Goal: Complete application form: Fill out and submit a form for a specific purpose

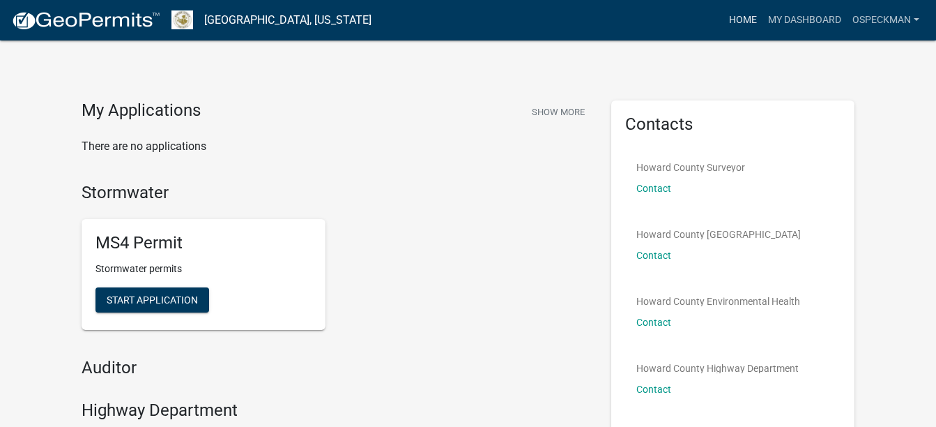
click at [735, 17] on link "Home" at bounding box center [743, 20] width 39 height 26
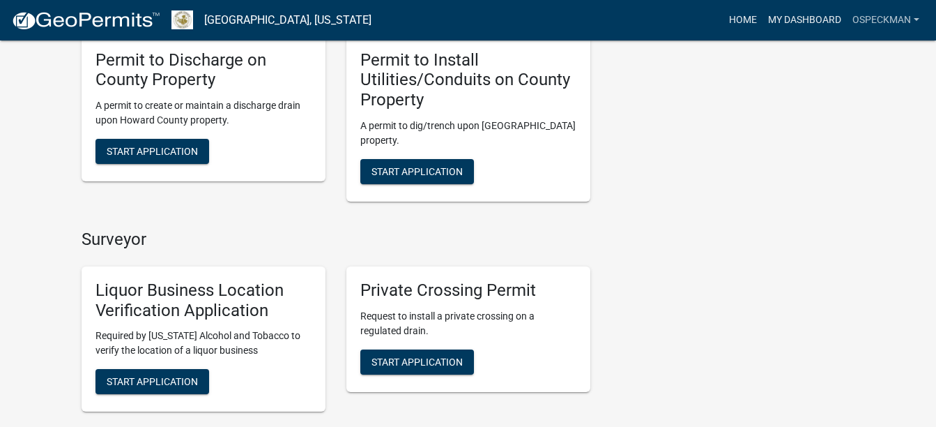
scroll to position [488, 0]
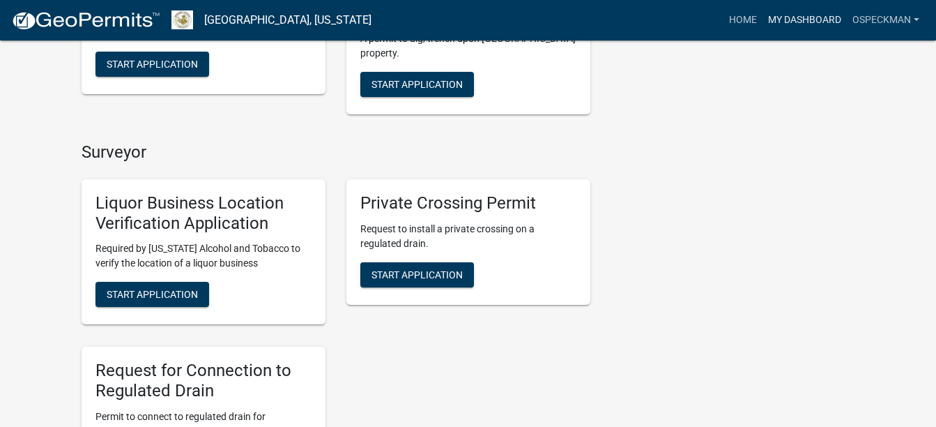
click at [835, 18] on link "My Dashboard" at bounding box center [805, 20] width 84 height 26
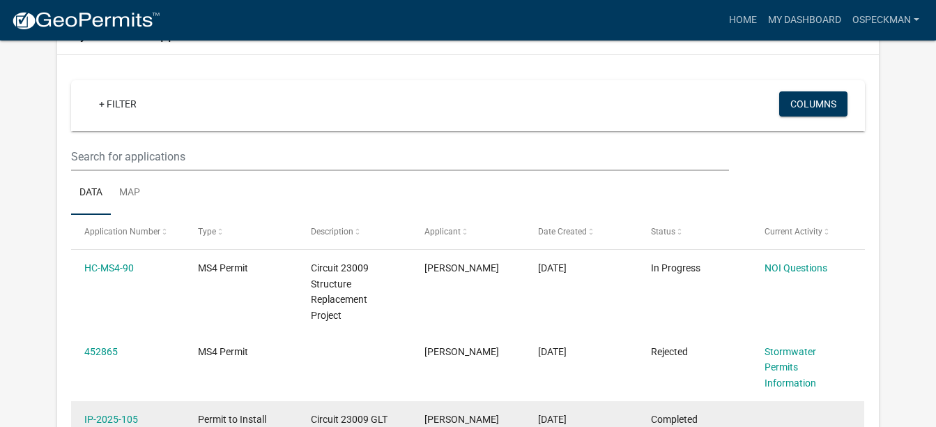
scroll to position [110, 0]
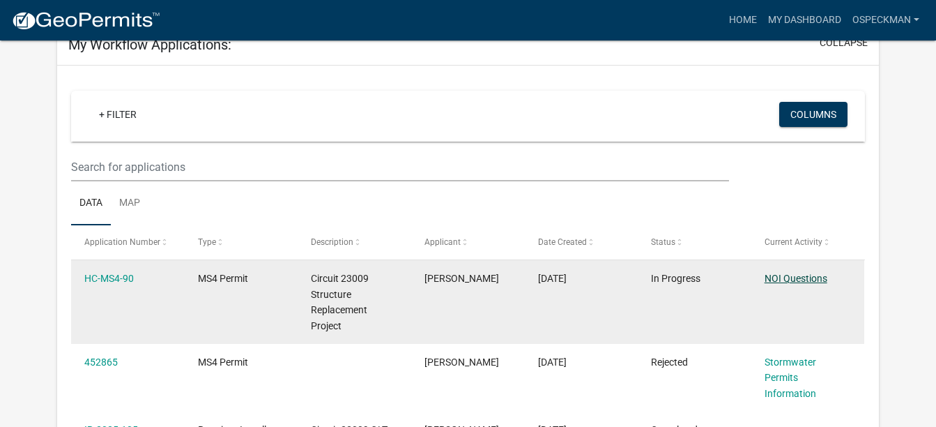
click at [774, 280] on link "NOI Questions" at bounding box center [796, 278] width 63 height 11
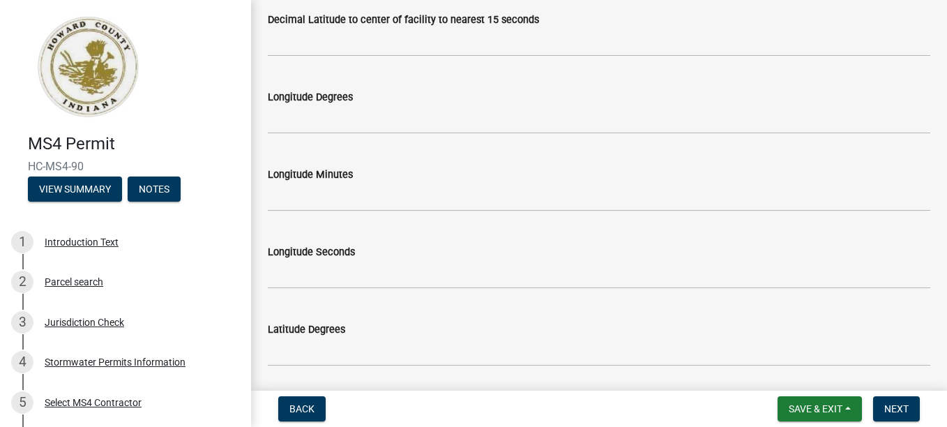
scroll to position [836, 0]
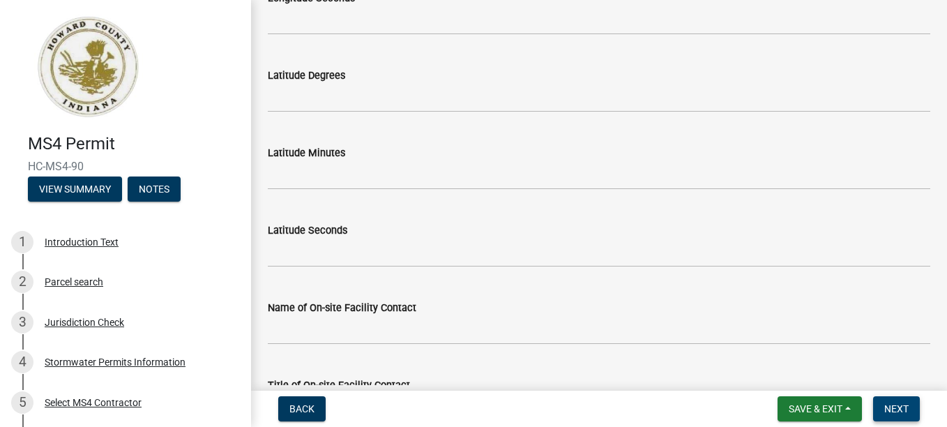
click at [890, 412] on span "Next" at bounding box center [896, 408] width 24 height 11
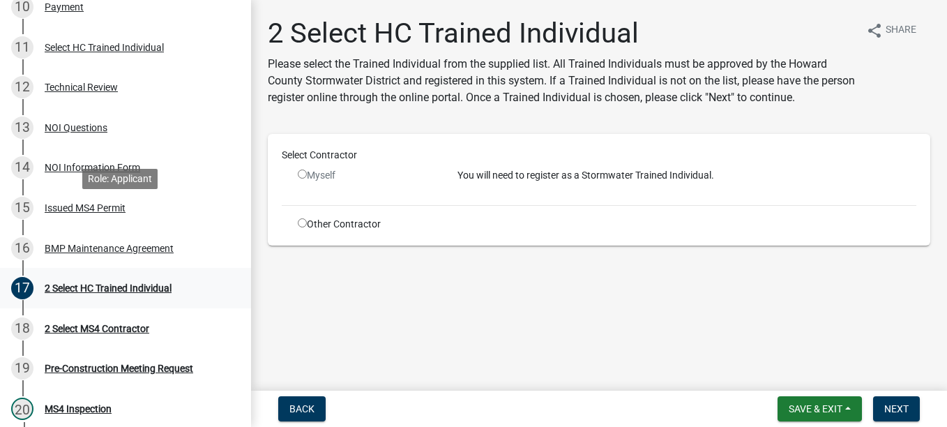
scroll to position [668, 0]
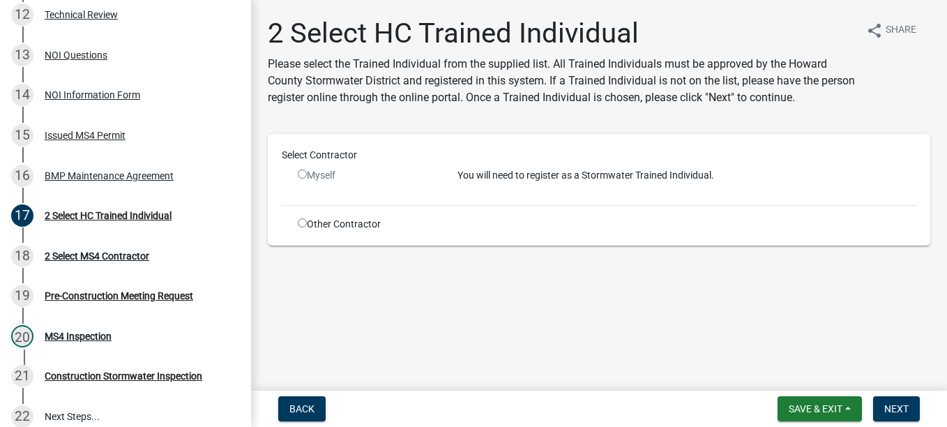
click at [362, 227] on div "Other Contractor" at bounding box center [367, 224] width 160 height 15
click at [305, 224] on input "radio" at bounding box center [302, 222] width 9 height 9
radio input "true"
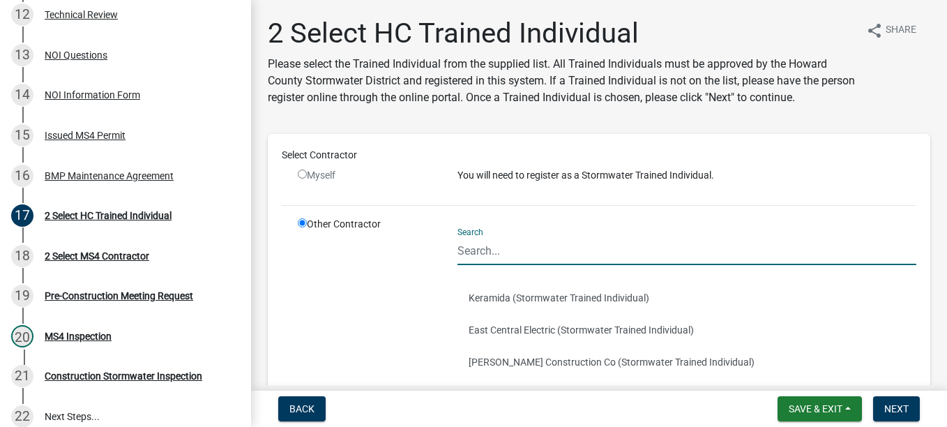
click at [506, 255] on input "Search" at bounding box center [686, 250] width 459 height 29
type input "b"
type input "t"
type input "b"
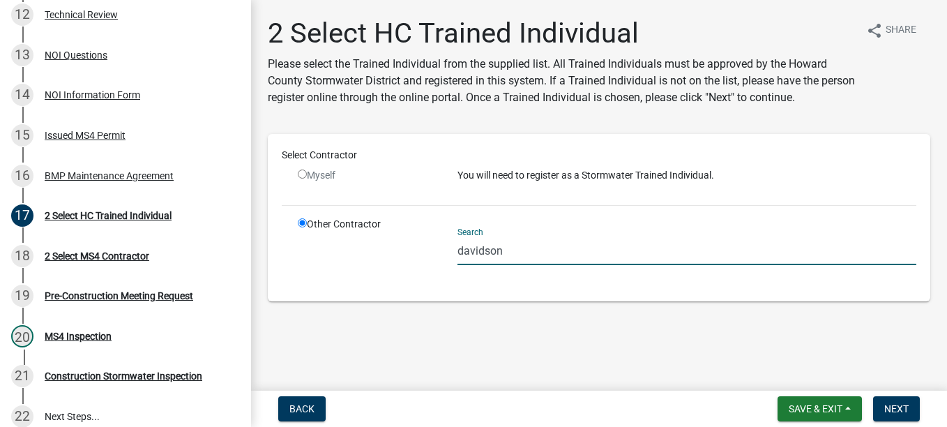
type input "davidson"
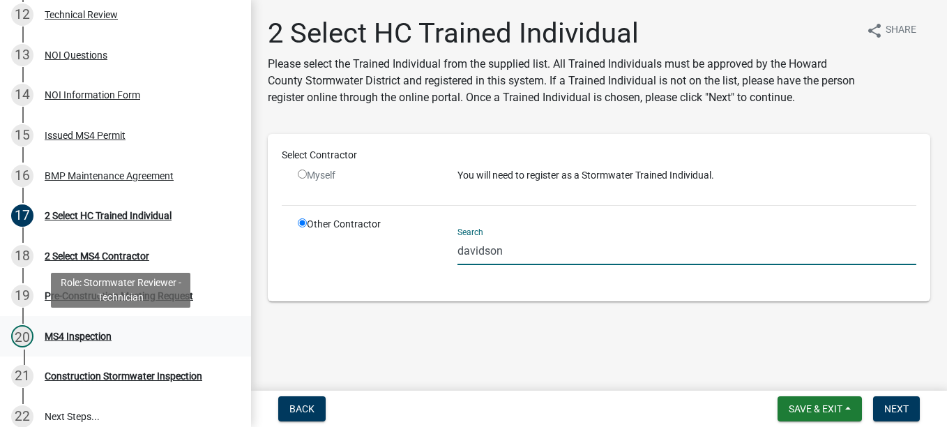
click at [97, 325] on div "20 MS4 Inspection" at bounding box center [119, 336] width 217 height 22
click at [99, 337] on div "MS4 Inspection" at bounding box center [78, 336] width 67 height 10
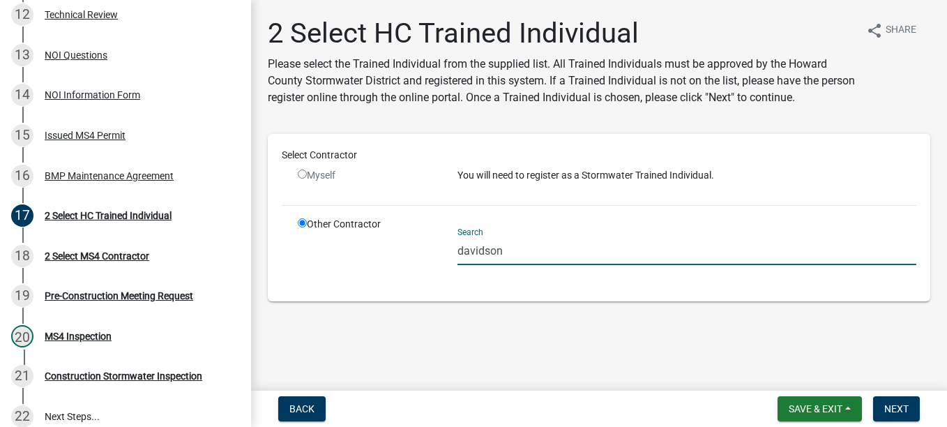
drag, startPoint x: 520, startPoint y: 252, endPoint x: 371, endPoint y: 250, distance: 149.2
click at [371, 250] on div "Other Contractor Search davidson" at bounding box center [606, 252] width 639 height 70
click at [442, 325] on div "2 Select HC Trained Individual Please select the Trained Individual from the su…" at bounding box center [598, 171] width 683 height 308
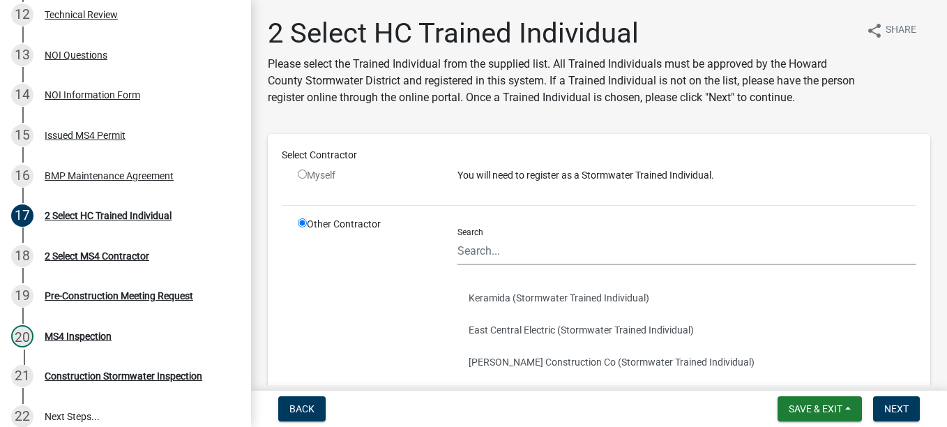
click at [299, 178] on div "Myself" at bounding box center [367, 175] width 139 height 15
click at [300, 176] on input "radio" at bounding box center [302, 173] width 9 height 9
radio input "false"
radio input "true"
click at [303, 176] on input "radio" at bounding box center [302, 173] width 9 height 9
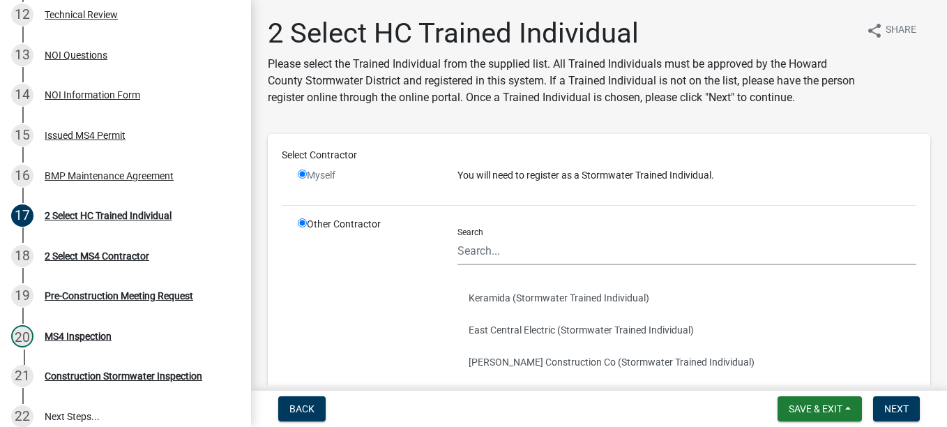
radio input "false"
radio input "true"
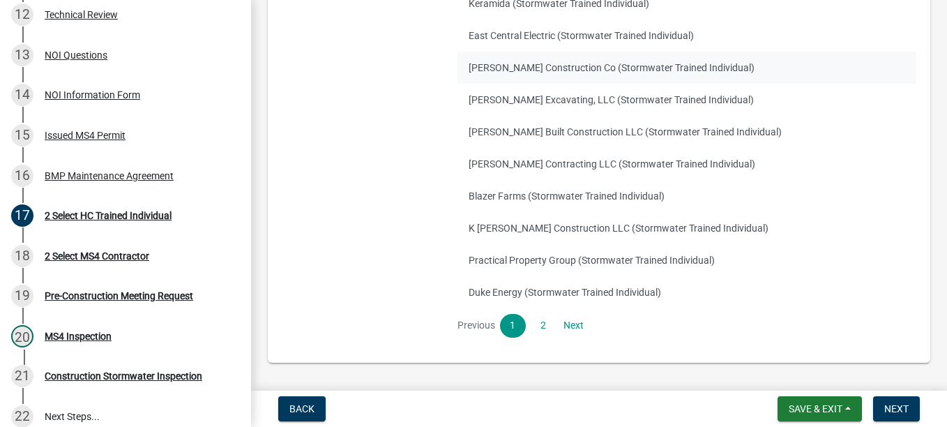
scroll to position [337, 0]
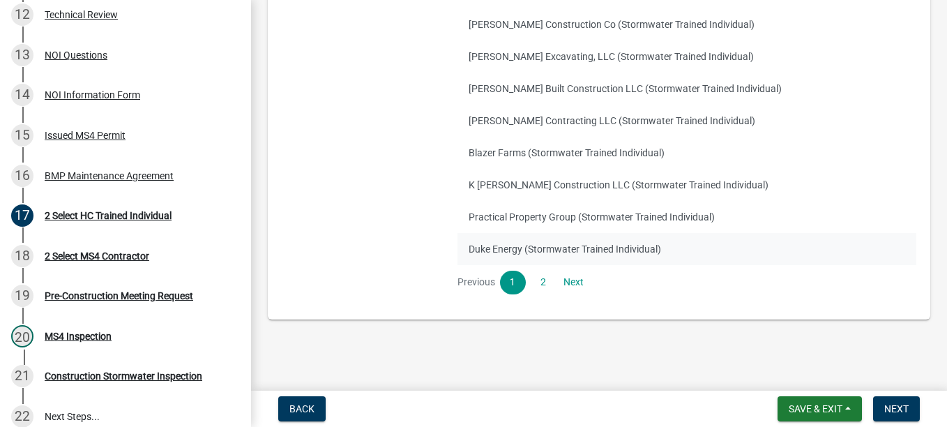
click at [525, 250] on button "Duke Energy (Stormwater Trained Individual)" at bounding box center [686, 249] width 459 height 32
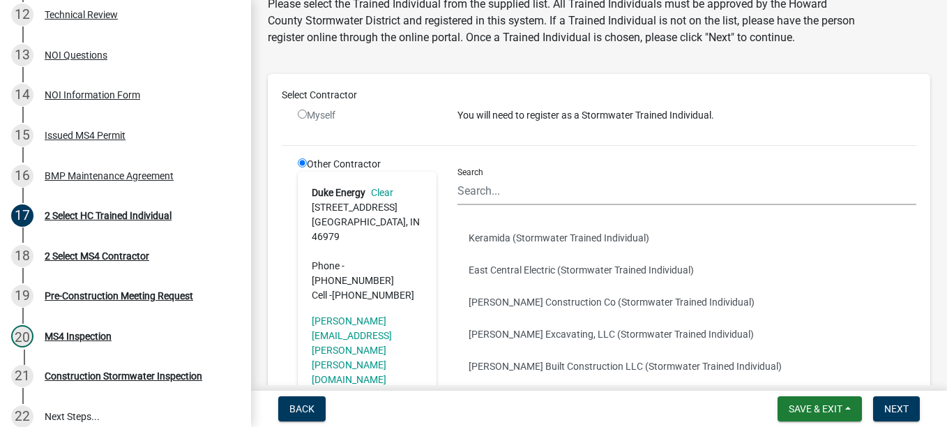
scroll to position [59, 0]
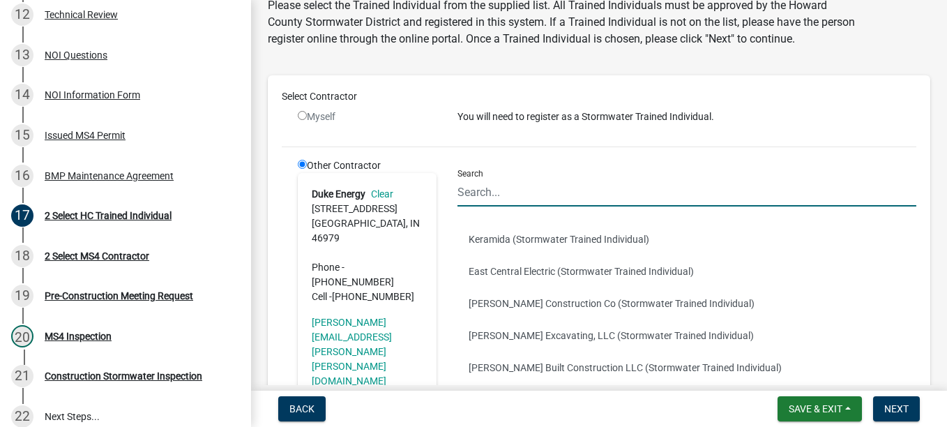
click at [514, 199] on input "Search" at bounding box center [686, 192] width 459 height 29
click at [379, 372] on div "Other Contractor Duke Energy Clear [STREET_ADDRESS] Phone - [PHONE_NUMBER] Cell…" at bounding box center [367, 371] width 160 height 426
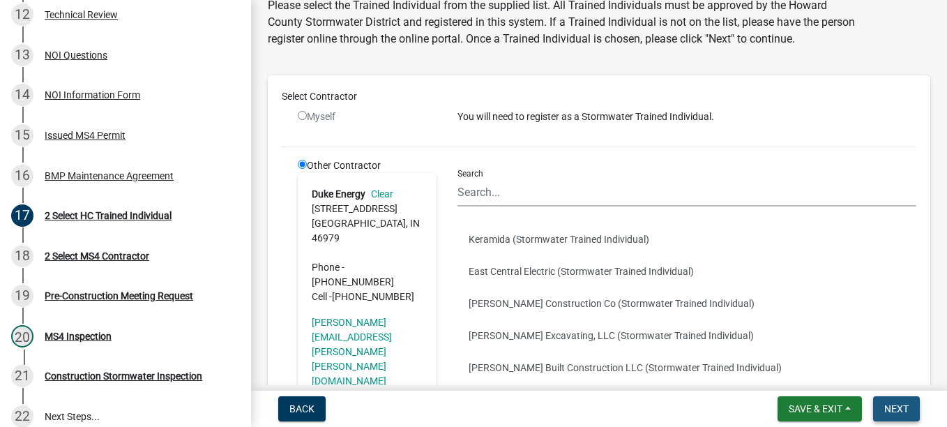
click at [900, 408] on span "Next" at bounding box center [896, 408] width 24 height 11
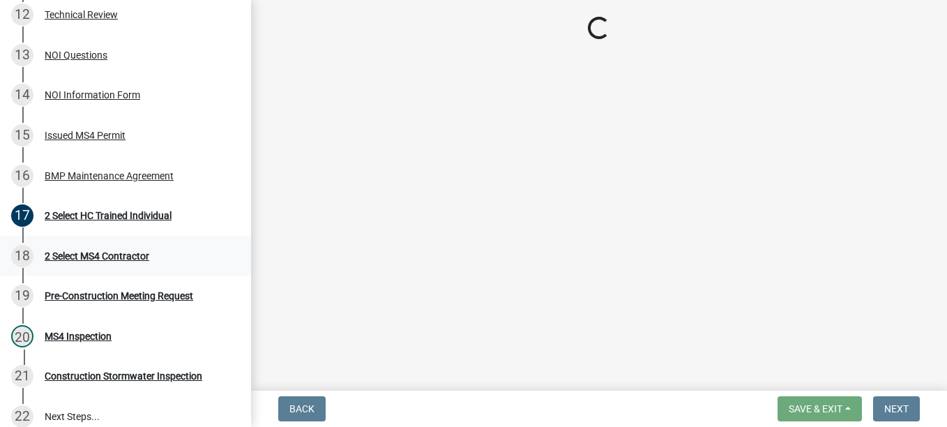
click at [74, 260] on div "2 Select MS4 Contractor" at bounding box center [97, 256] width 105 height 10
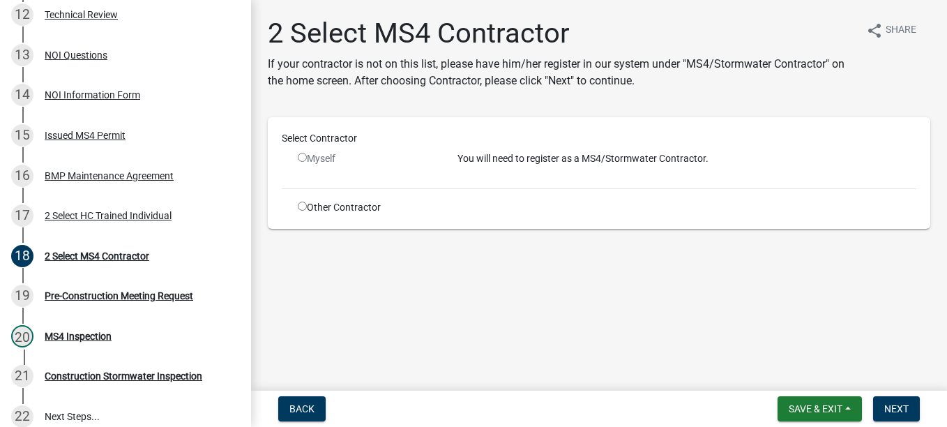
click at [303, 206] on input "radio" at bounding box center [302, 205] width 9 height 9
radio input "true"
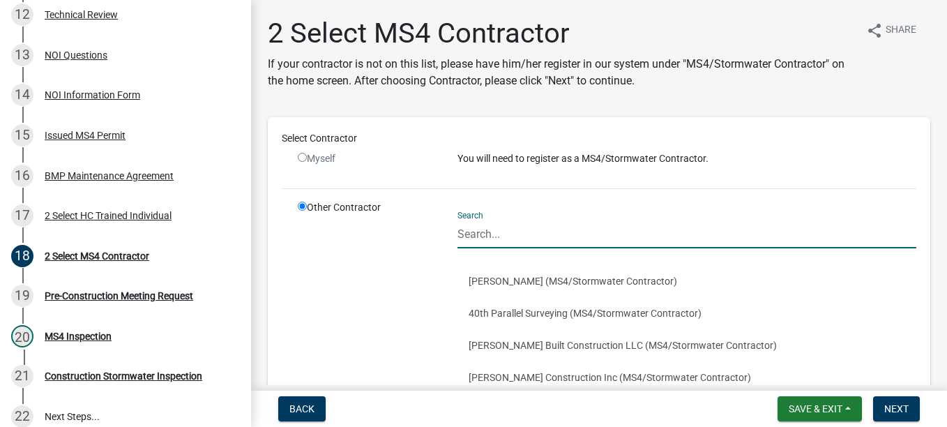
click at [526, 229] on input "Search" at bounding box center [686, 234] width 459 height 29
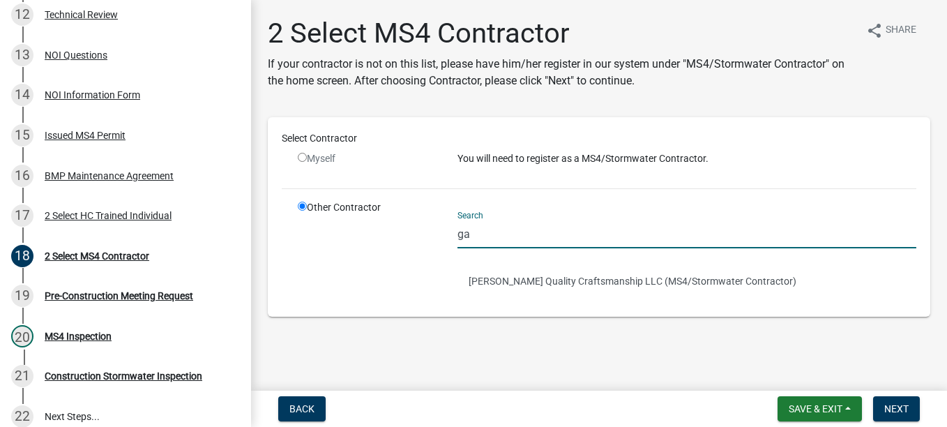
type input "g"
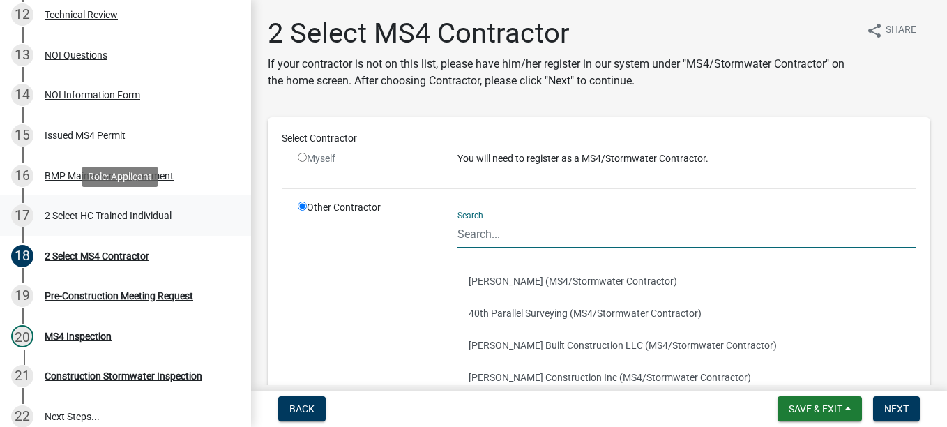
click at [110, 211] on div "2 Select HC Trained Individual" at bounding box center [108, 216] width 127 height 10
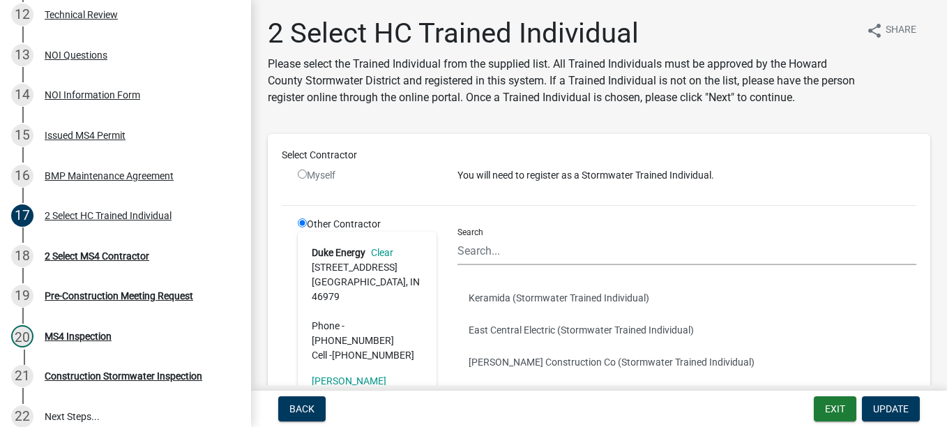
scroll to position [70, 0]
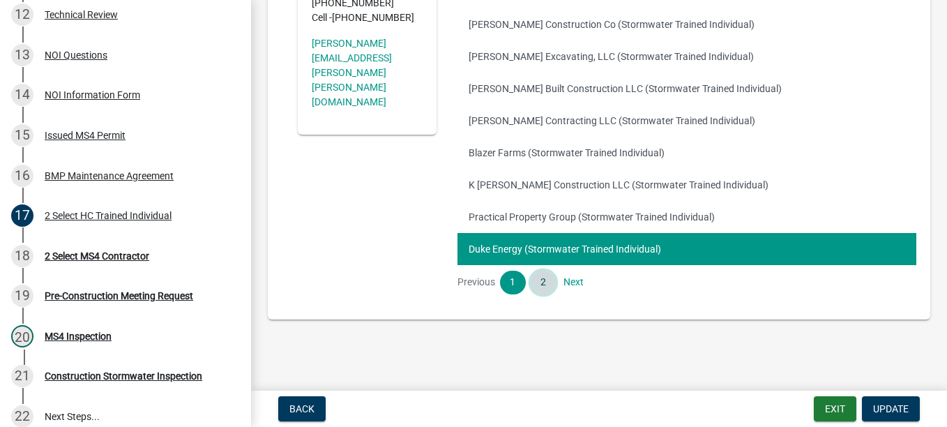
click at [543, 281] on link "2" at bounding box center [542, 282] width 25 height 24
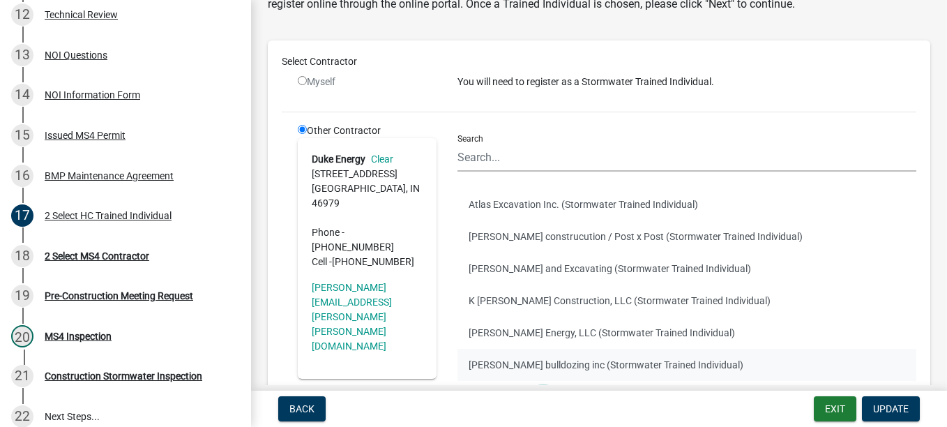
scroll to position [209, 0]
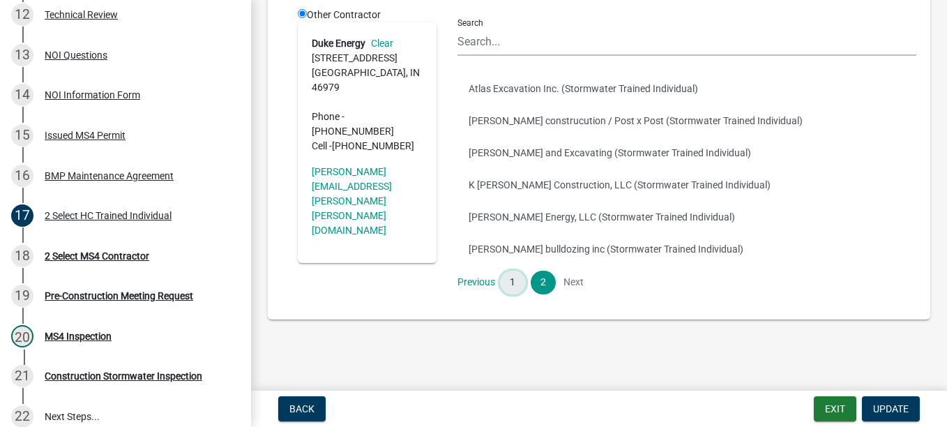
click at [519, 285] on link "1" at bounding box center [512, 282] width 25 height 24
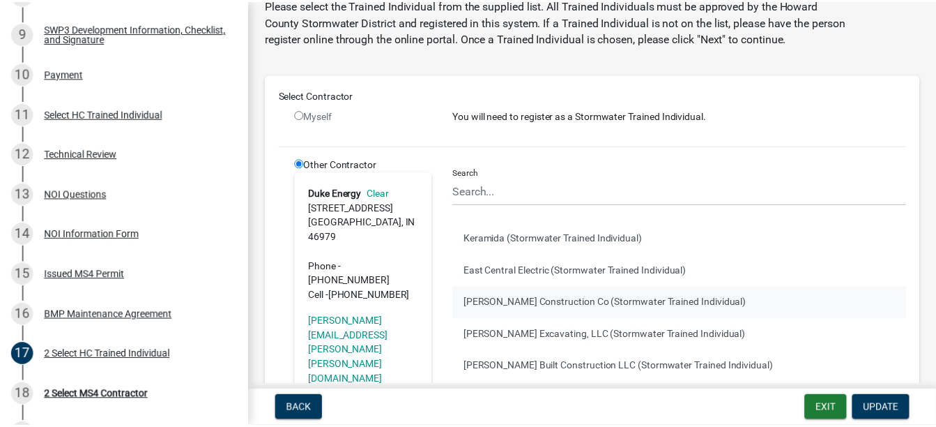
scroll to position [0, 0]
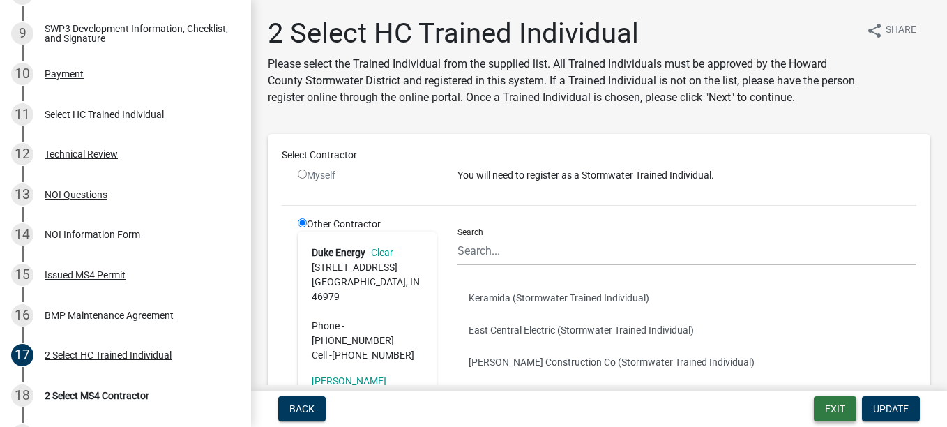
click at [839, 404] on button "Exit" at bounding box center [834, 408] width 43 height 25
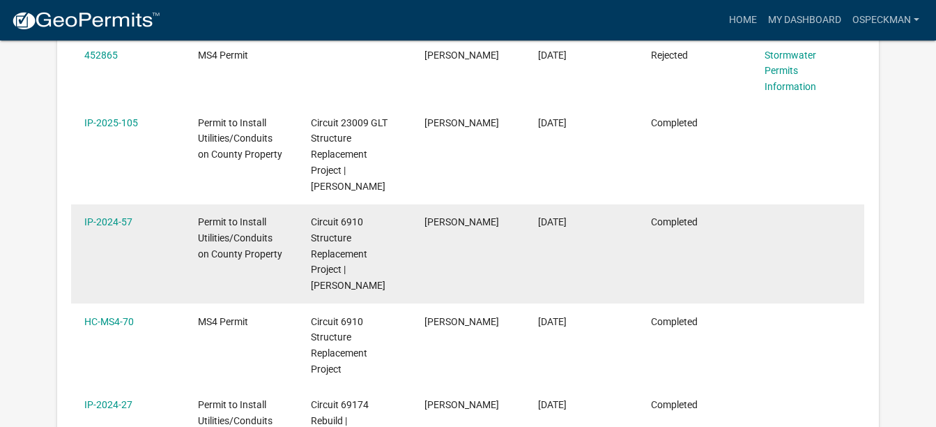
scroll to position [394, 0]
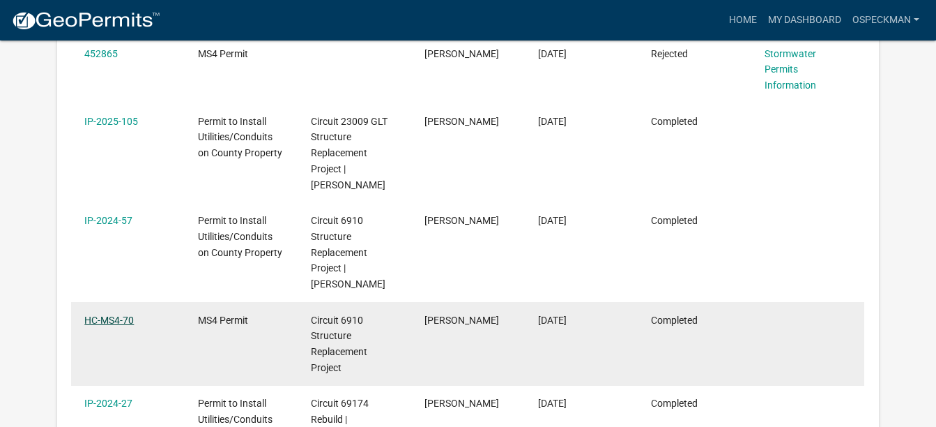
click at [105, 319] on link "HC-MS4-70" at bounding box center [108, 319] width 49 height 11
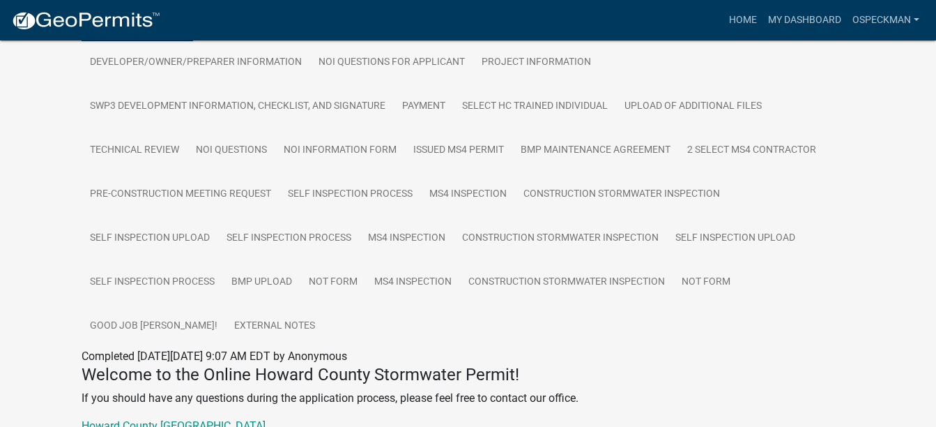
scroll to position [349, 0]
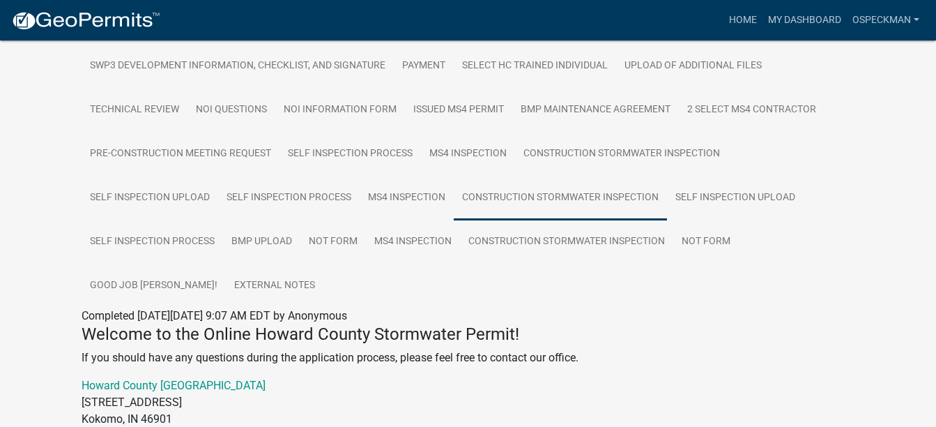
click at [472, 197] on link "Construction Stormwater Inspection" at bounding box center [560, 198] width 213 height 45
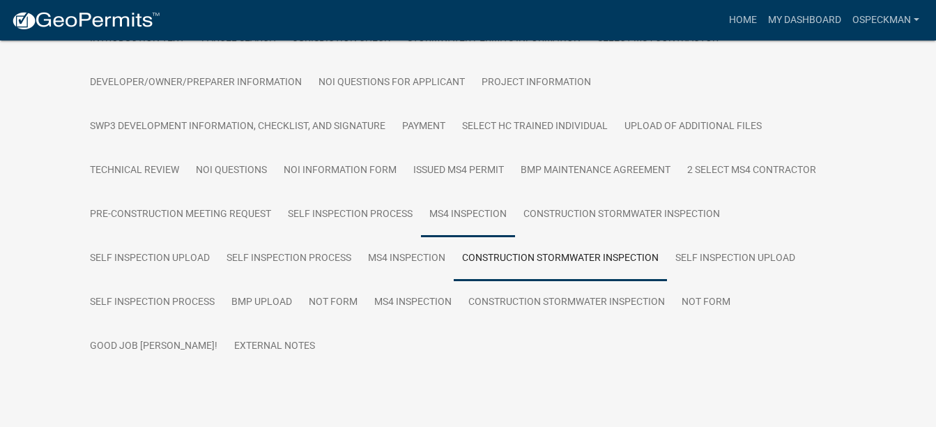
scroll to position [321, 0]
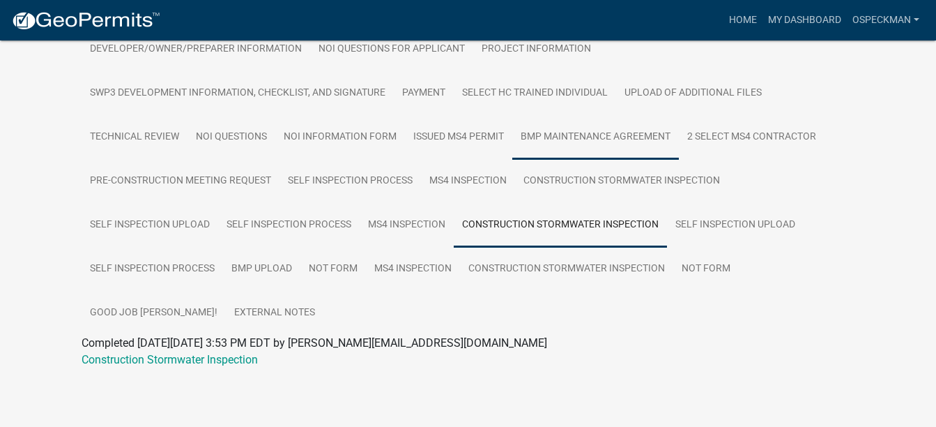
click at [601, 139] on link "BMP Maintenance Agreement" at bounding box center [595, 137] width 167 height 45
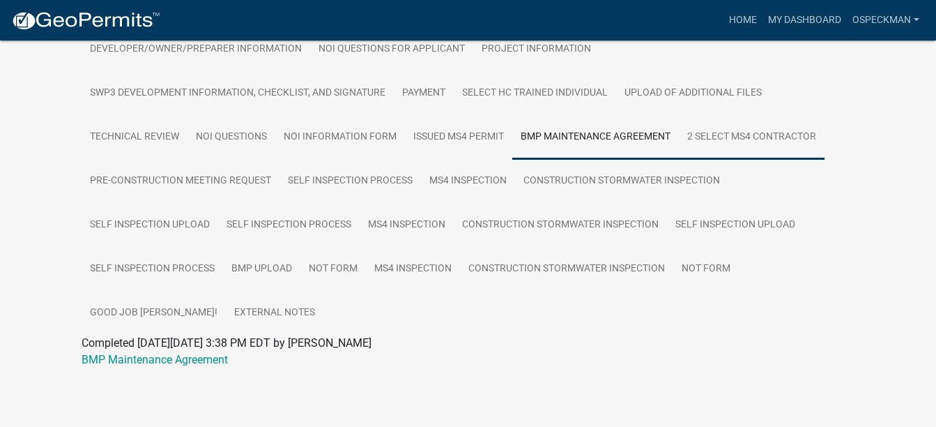
click at [714, 148] on link "2 Select MS4 Contractor" at bounding box center [752, 137] width 146 height 45
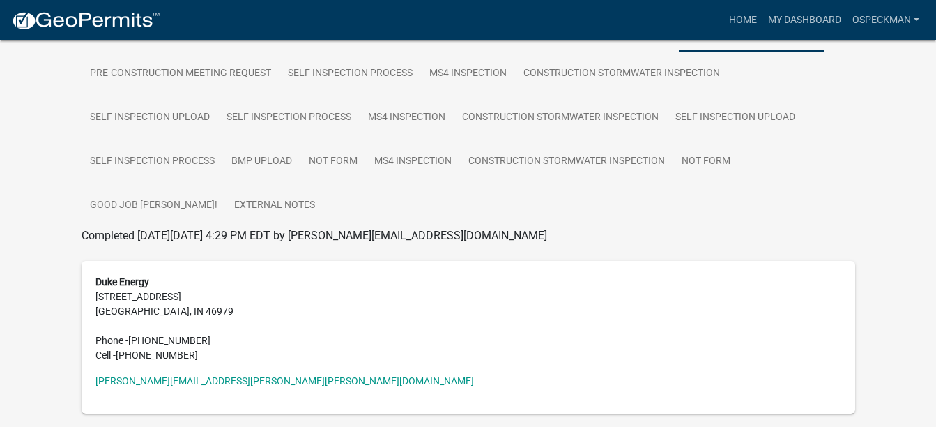
scroll to position [404, 0]
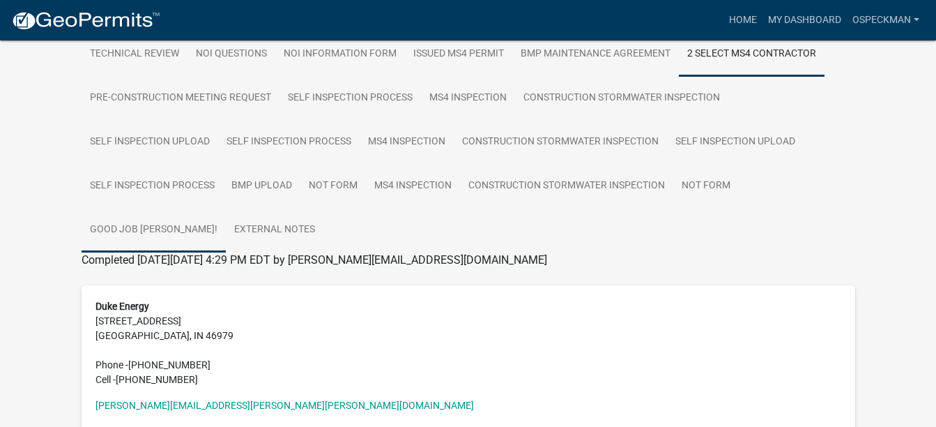
click at [226, 208] on link "Good Job [PERSON_NAME]!" at bounding box center [154, 230] width 144 height 45
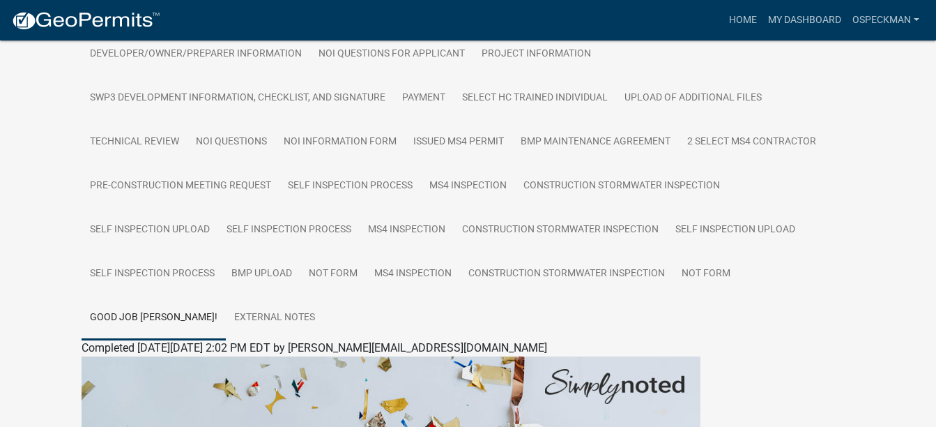
scroll to position [310, 0]
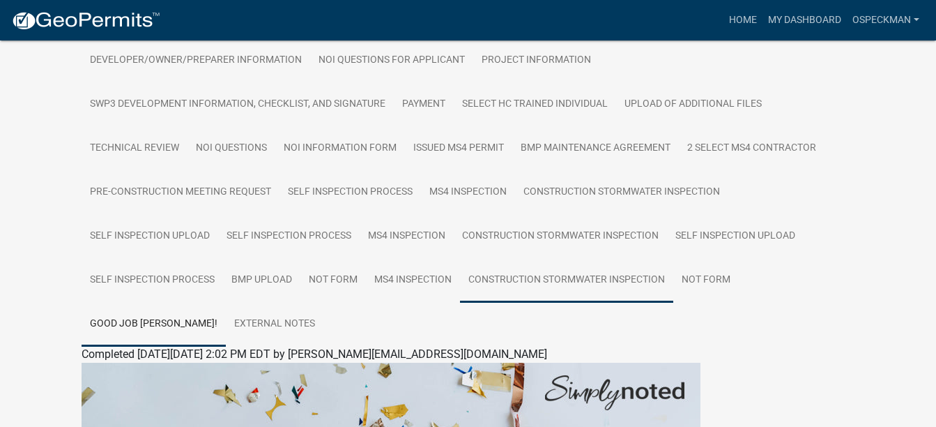
click at [624, 280] on link "Construction Stormwater Inspection" at bounding box center [566, 280] width 213 height 45
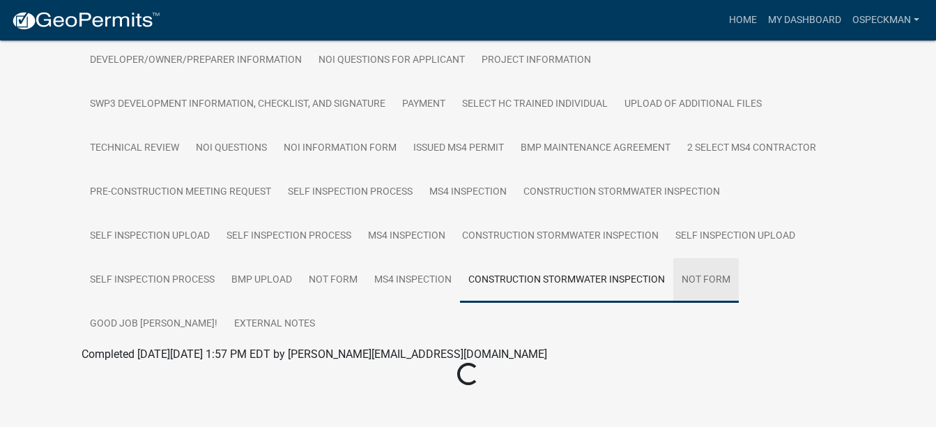
click at [691, 282] on link "NOT Form" at bounding box center [706, 280] width 66 height 45
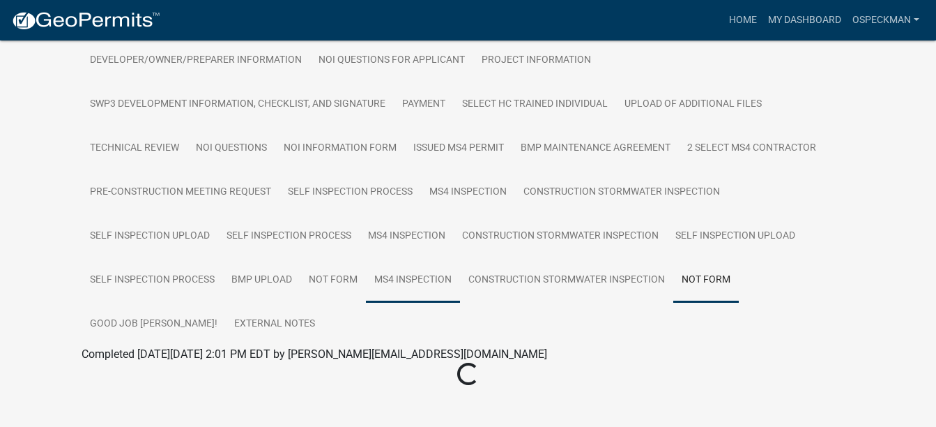
click at [431, 280] on link "MS4 Inspection" at bounding box center [413, 280] width 94 height 45
click at [336, 291] on link "NOT Form" at bounding box center [333, 280] width 66 height 45
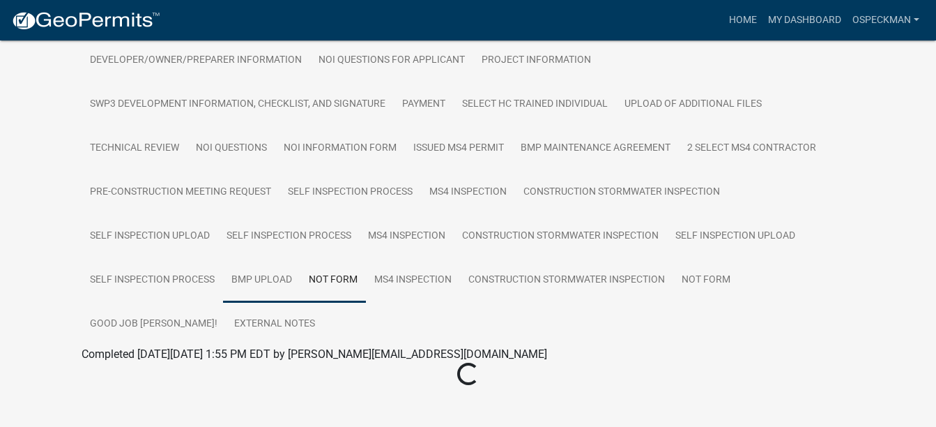
click at [277, 289] on link "BMP Upload" at bounding box center [261, 280] width 77 height 45
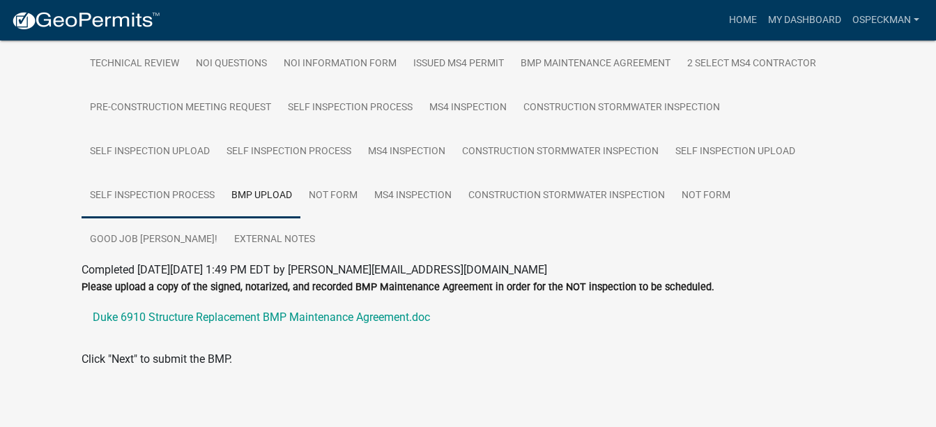
scroll to position [405, 0]
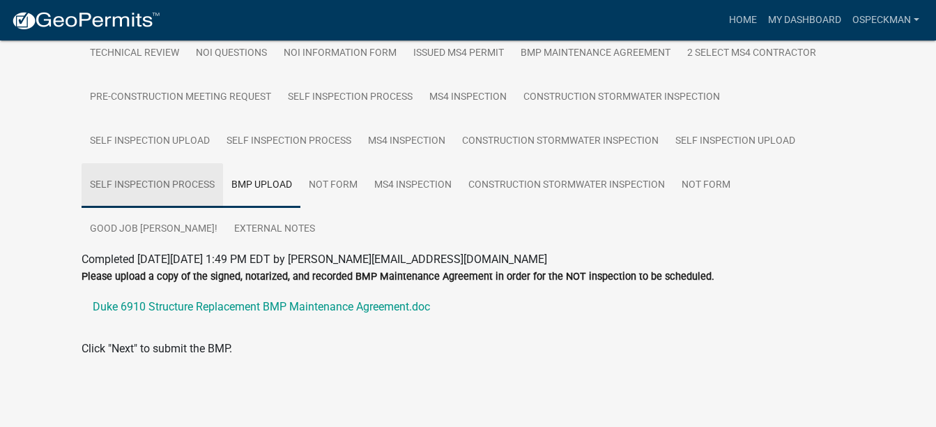
click at [178, 183] on link "Self Inspection Process" at bounding box center [152, 185] width 141 height 45
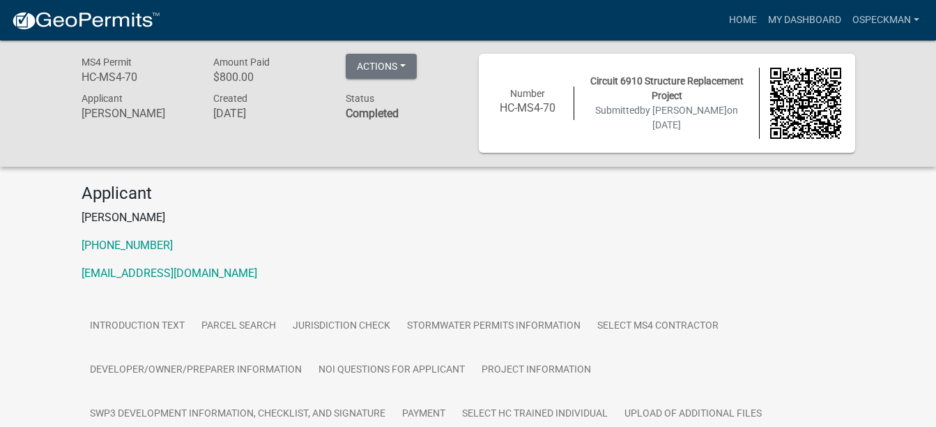
scroll to position [0, 0]
click at [728, 21] on link "Home" at bounding box center [743, 20] width 39 height 26
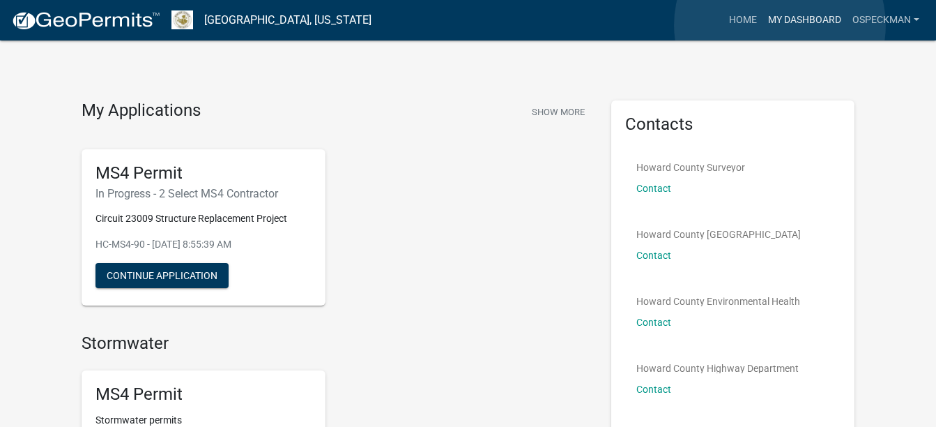
click at [780, 25] on link "My Dashboard" at bounding box center [805, 20] width 84 height 26
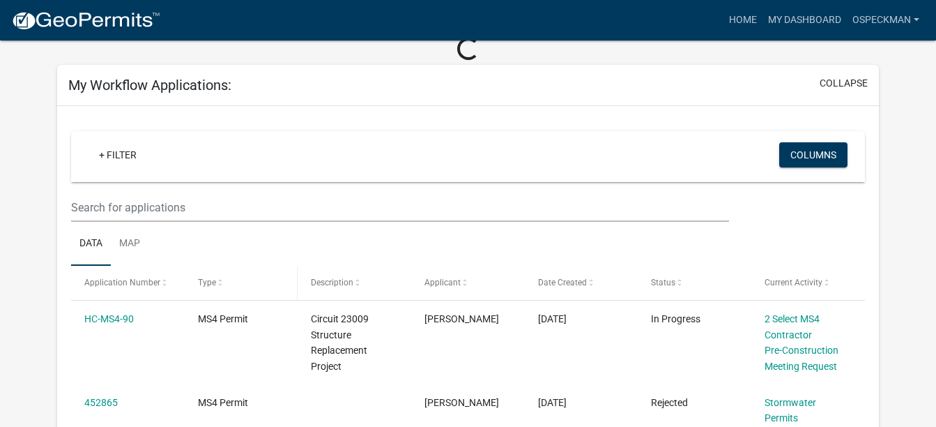
scroll to position [139, 0]
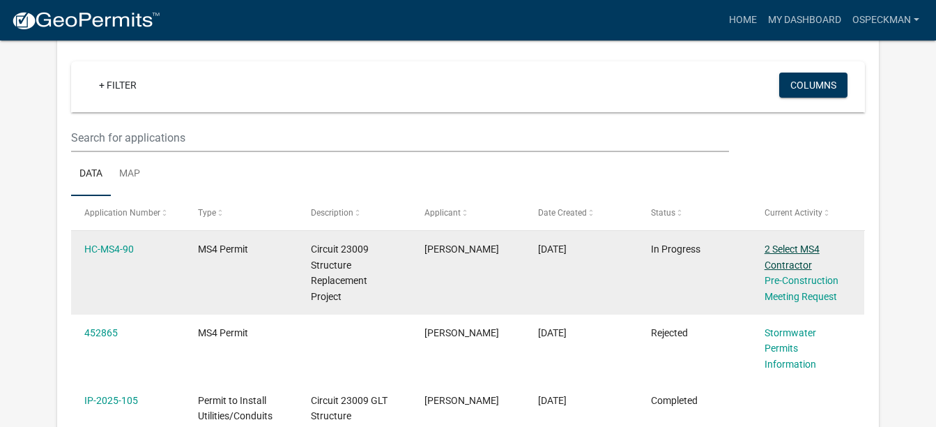
click at [788, 260] on link "2 Select MS4 Contractor" at bounding box center [792, 256] width 55 height 27
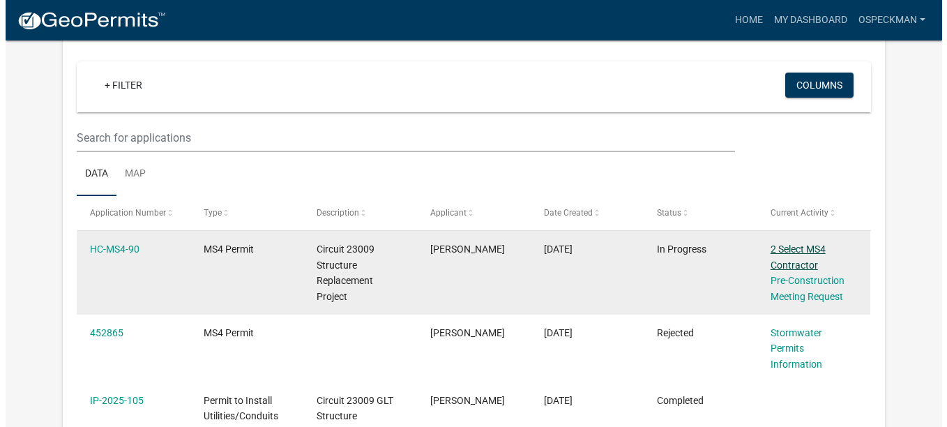
scroll to position [0, 0]
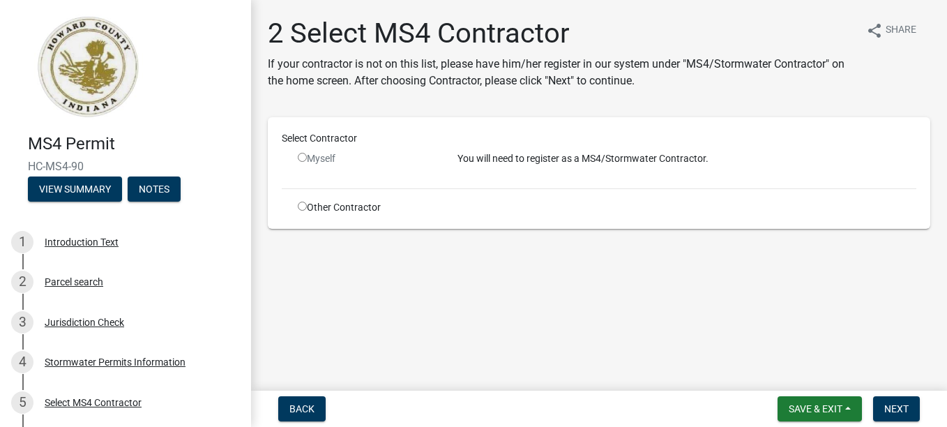
click at [312, 208] on div "Other Contractor" at bounding box center [367, 207] width 160 height 15
click at [300, 211] on div "Other Contractor" at bounding box center [367, 207] width 160 height 15
click at [304, 206] on input "radio" at bounding box center [302, 205] width 9 height 9
radio input "true"
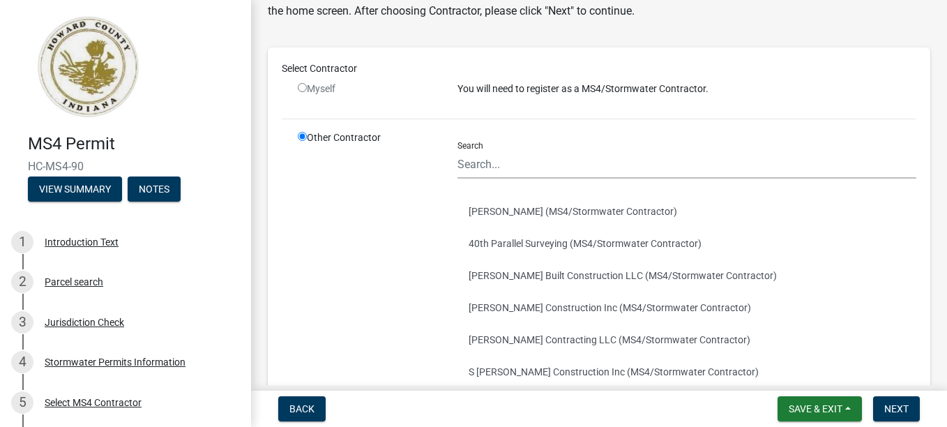
scroll to position [139, 0]
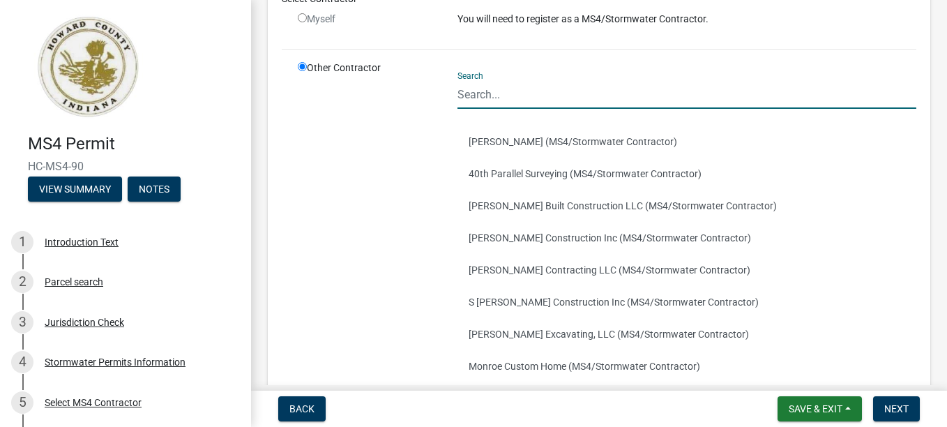
click at [498, 90] on input "Search" at bounding box center [686, 94] width 459 height 29
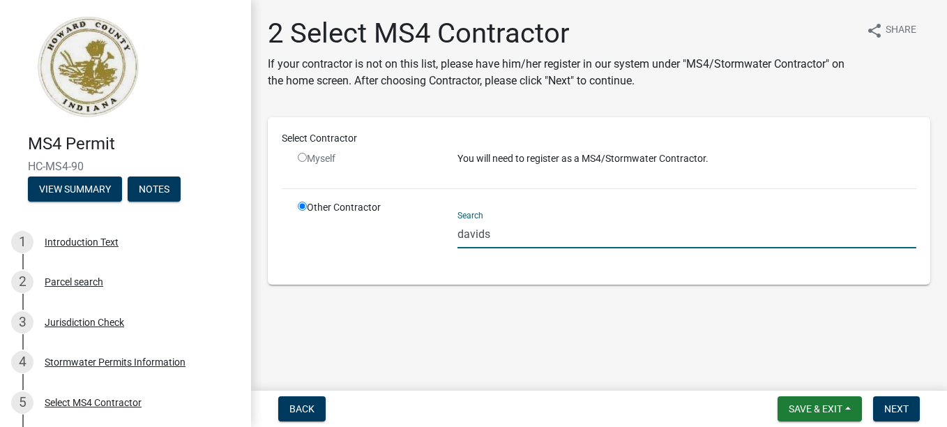
scroll to position [0, 0]
drag, startPoint x: 505, startPoint y: 231, endPoint x: 399, endPoint y: 231, distance: 106.6
click at [326, 234] on div "Other Contractor Search davids" at bounding box center [606, 235] width 639 height 70
type input "davids"
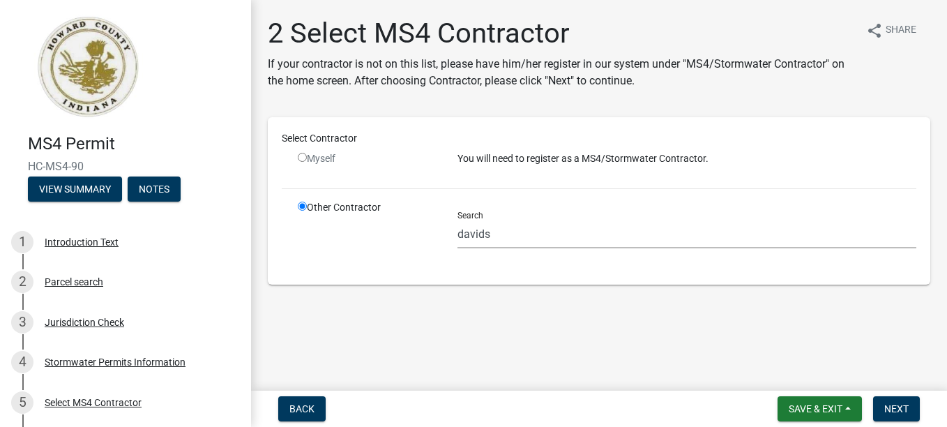
drag, startPoint x: 456, startPoint y: 236, endPoint x: 520, endPoint y: 237, distance: 64.1
click at [526, 234] on div "Search davids" at bounding box center [687, 235] width 480 height 70
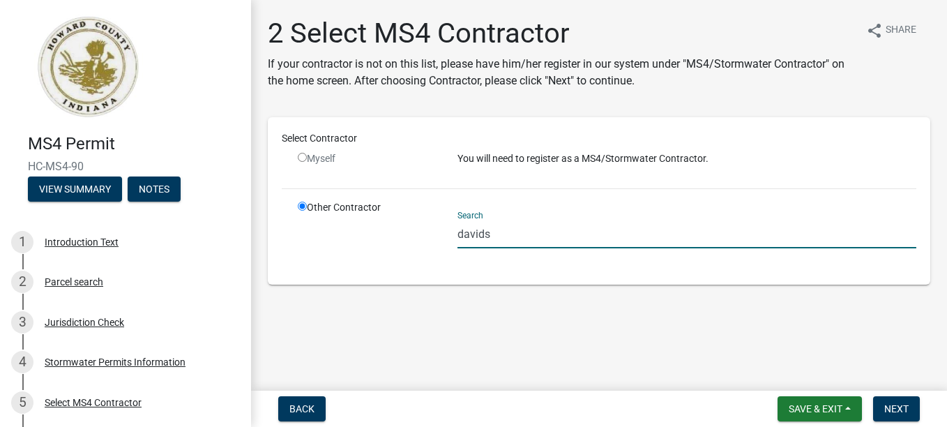
drag, startPoint x: 515, startPoint y: 236, endPoint x: 418, endPoint y: 236, distance: 97.6
click at [418, 236] on div "Other Contractor Search davids" at bounding box center [606, 235] width 639 height 70
click at [491, 237] on input "duke" at bounding box center [686, 234] width 459 height 29
type input "duke"
click at [444, 349] on main "2 Select MS4 Contractor If your contractor is not on this list, please have him…" at bounding box center [599, 192] width 696 height 385
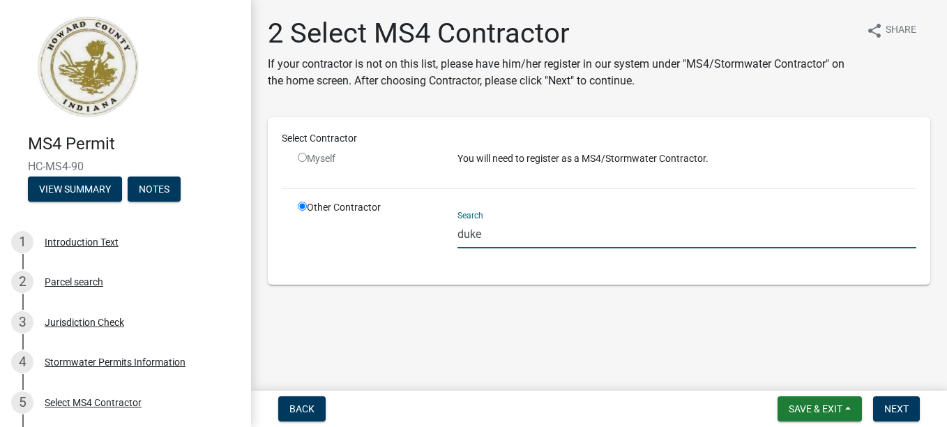
drag, startPoint x: 495, startPoint y: 240, endPoint x: 426, endPoint y: 239, distance: 69.0
click at [426, 239] on div "Other Contractor Search duke" at bounding box center [606, 235] width 639 height 70
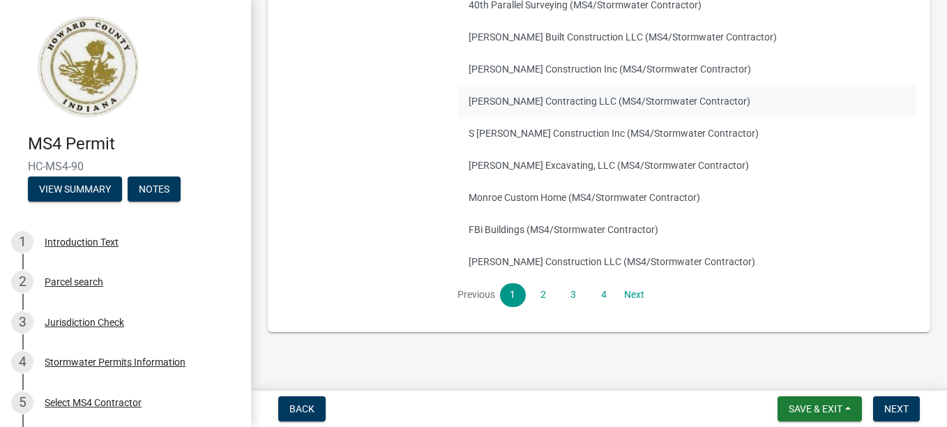
scroll to position [321, 0]
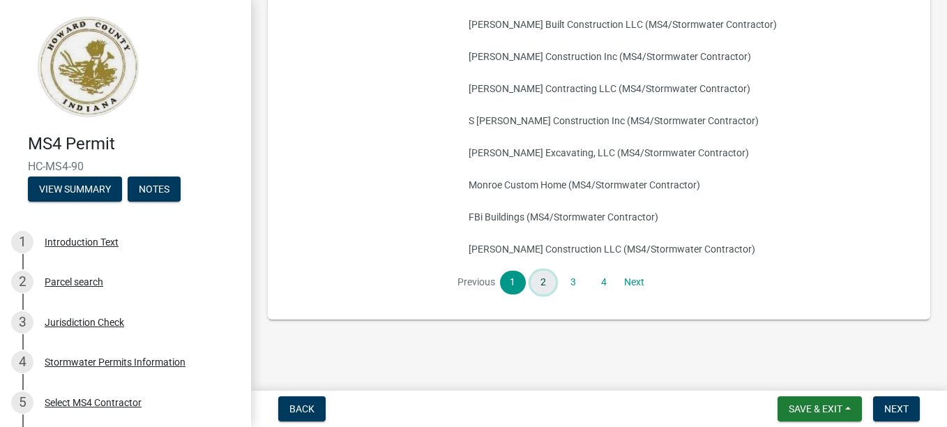
click at [539, 281] on link "2" at bounding box center [542, 282] width 25 height 24
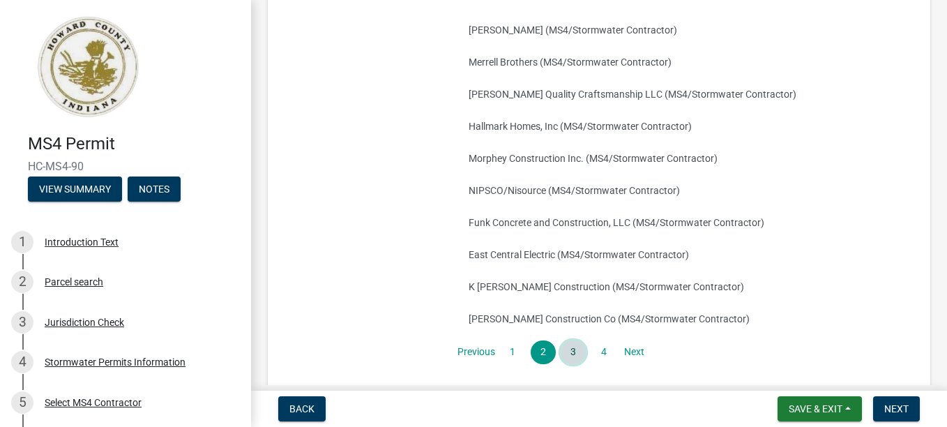
click at [576, 351] on link "3" at bounding box center [572, 352] width 25 height 24
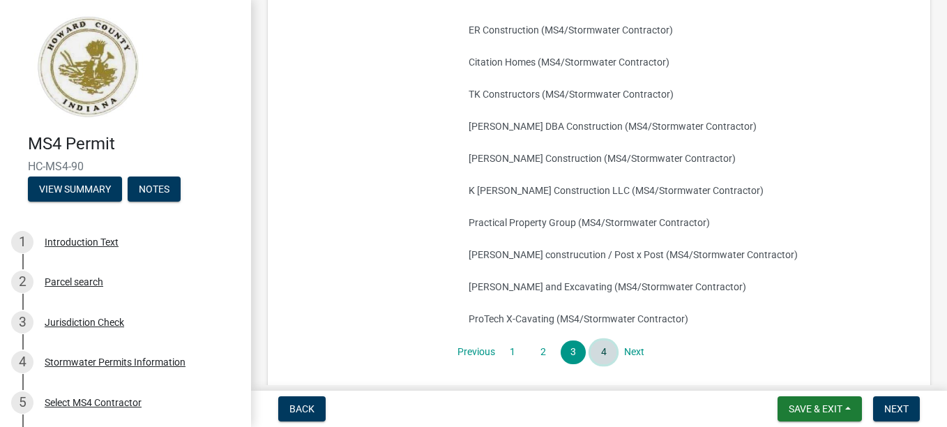
click at [595, 355] on link "4" at bounding box center [602, 352] width 25 height 24
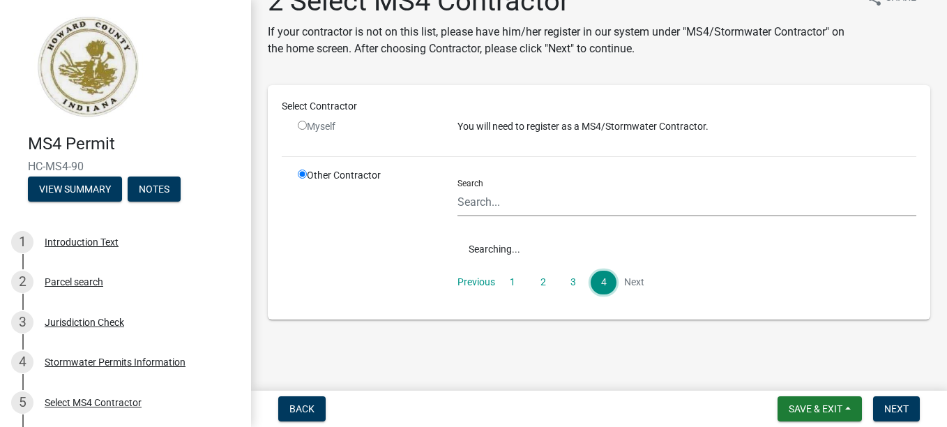
scroll to position [128, 0]
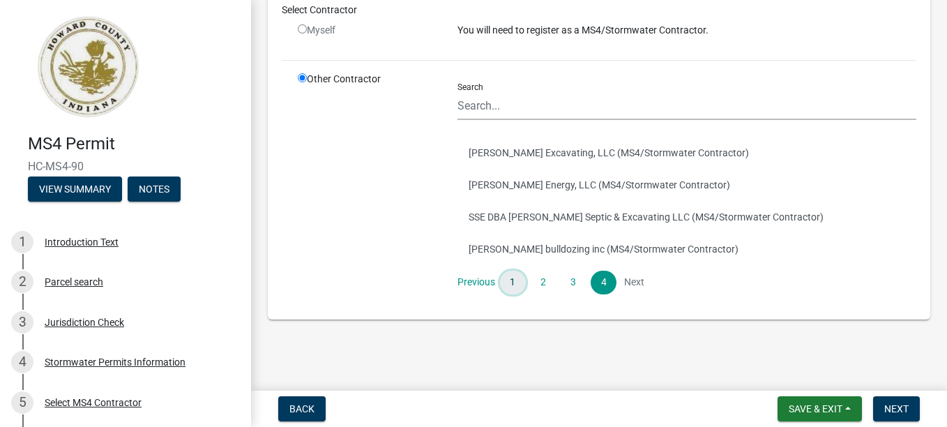
click at [510, 282] on link "1" at bounding box center [512, 282] width 25 height 24
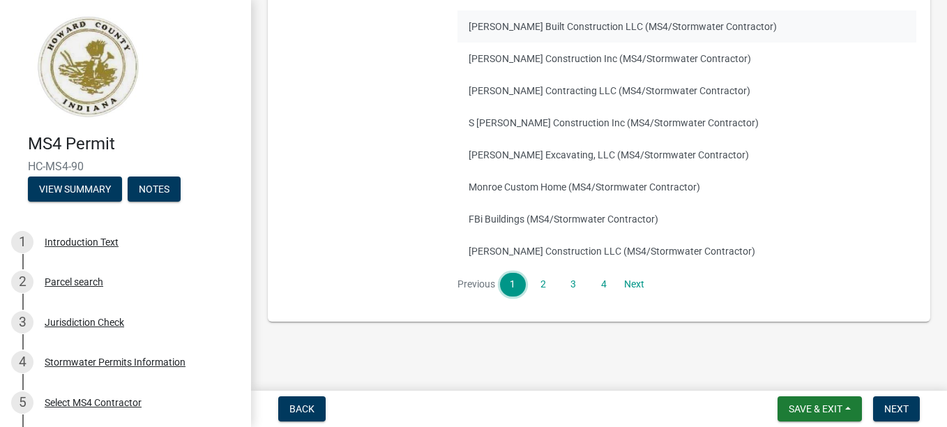
scroll to position [321, 0]
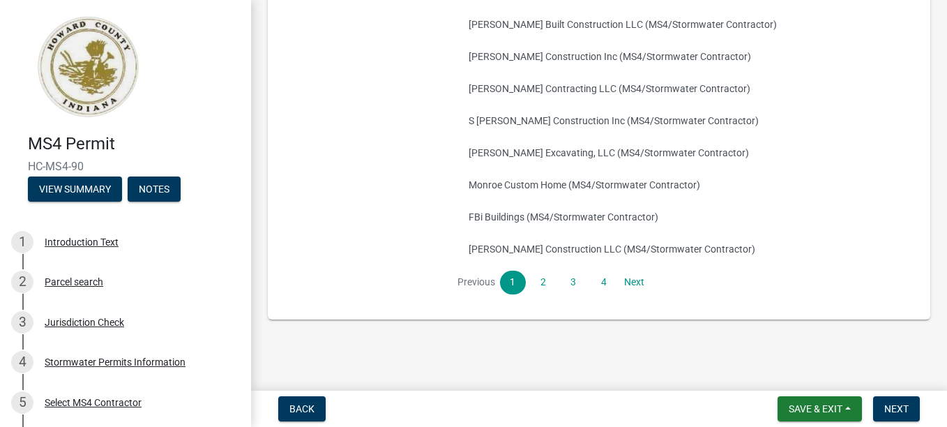
click at [544, 294] on div "Search [PERSON_NAME] (MS4/Stormwater Contractor) 40th Parallel Surveying (MS4/S…" at bounding box center [687, 92] width 480 height 426
click at [544, 285] on link "2" at bounding box center [542, 282] width 25 height 24
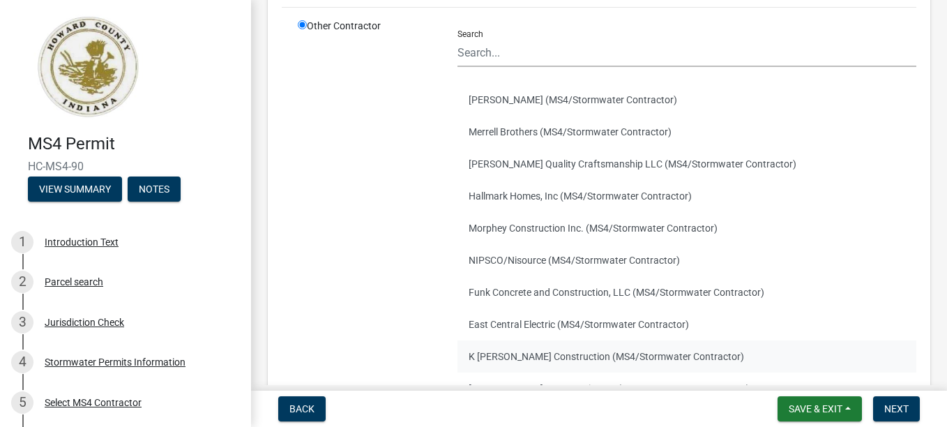
scroll to position [251, 0]
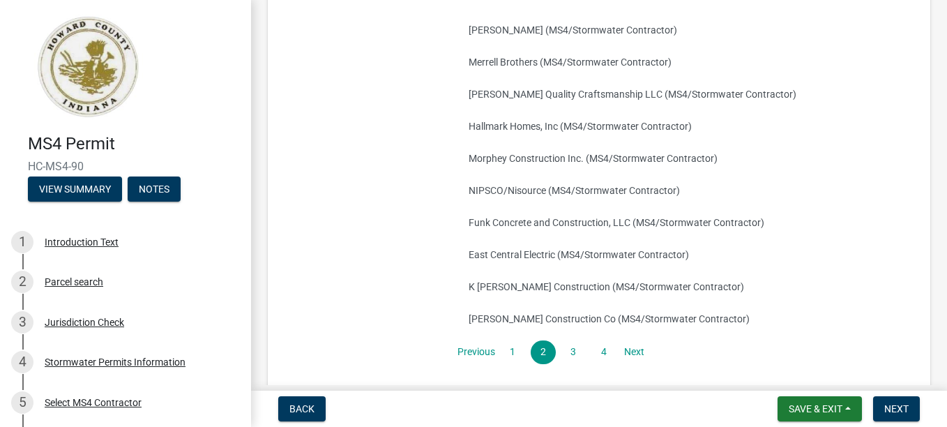
click at [572, 337] on ul "[PERSON_NAME] (MS4/Stormwater Contractor) Merrell Brothers (MS4/Stormwater Cont…" at bounding box center [686, 174] width 459 height 332
click at [572, 351] on link "3" at bounding box center [572, 352] width 25 height 24
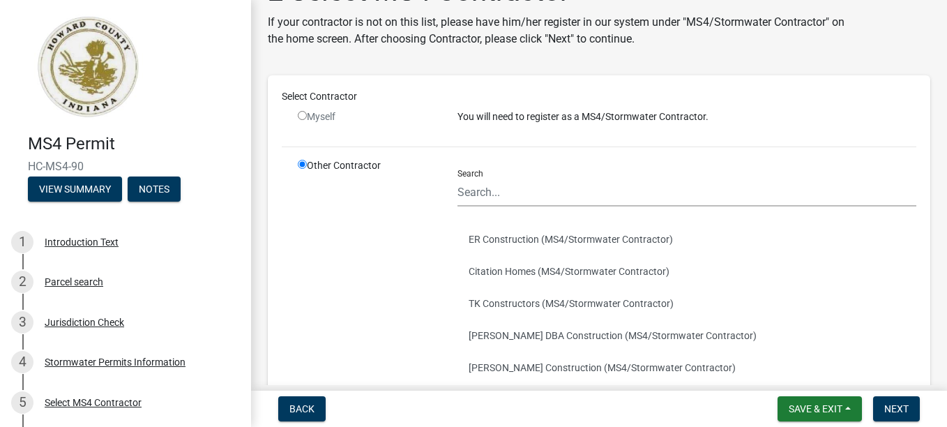
scroll to position [0, 0]
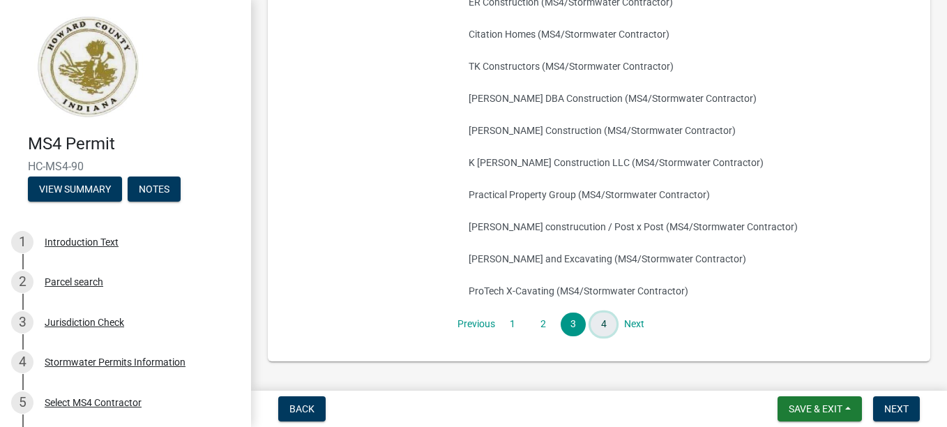
click at [592, 326] on link "4" at bounding box center [602, 324] width 25 height 24
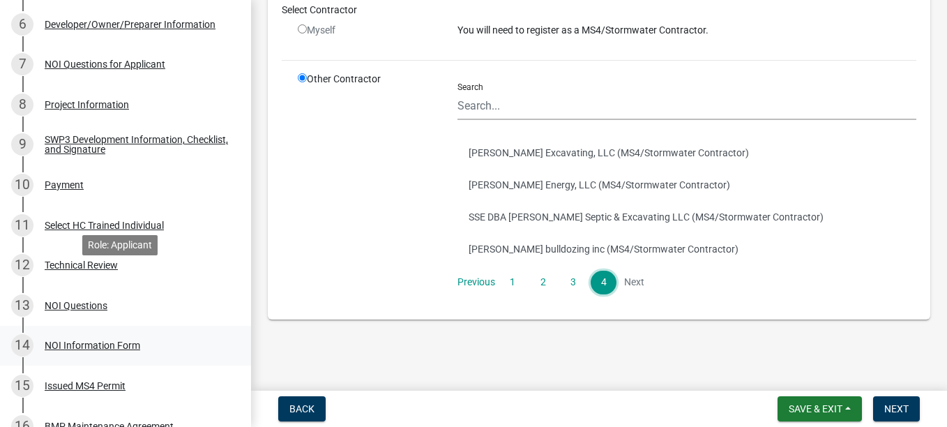
scroll to position [627, 0]
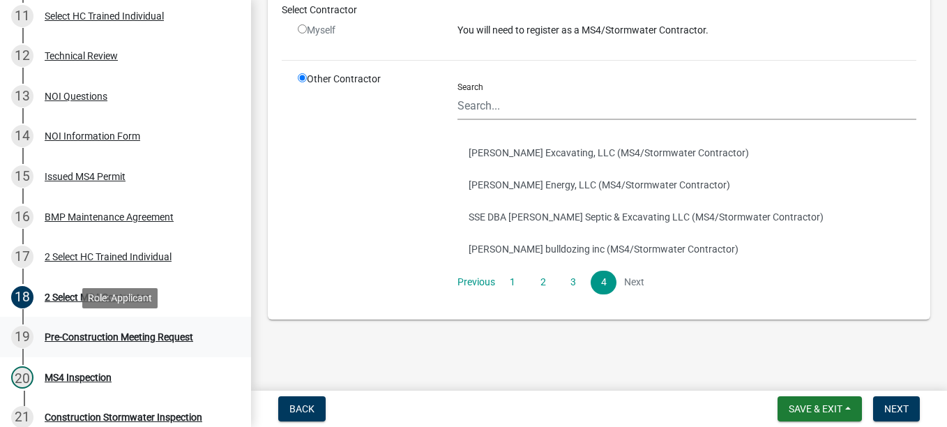
click at [98, 335] on div "Pre-Construction Meeting Request" at bounding box center [119, 337] width 148 height 10
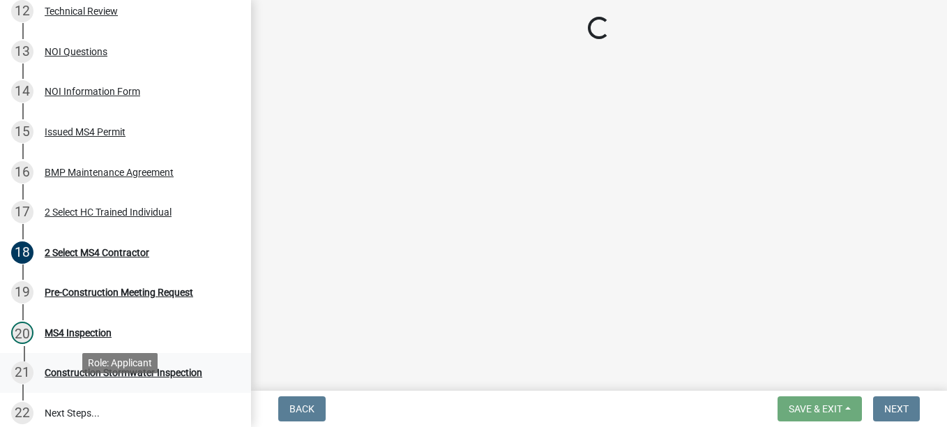
scroll to position [697, 0]
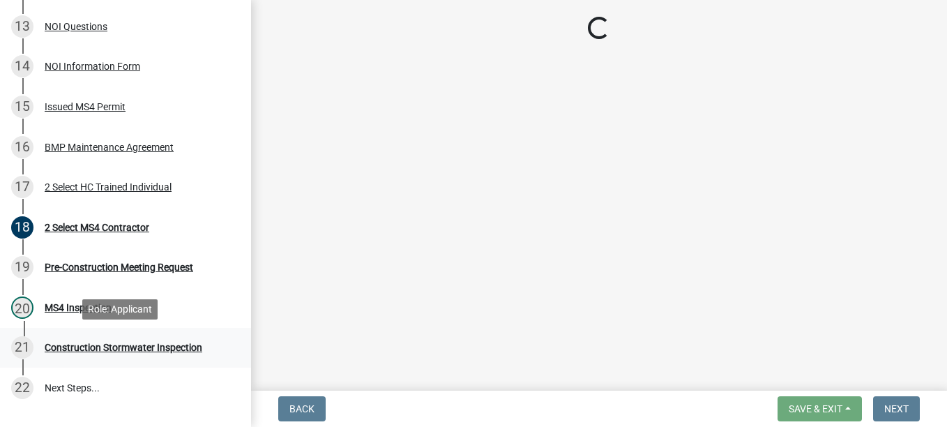
click at [107, 349] on div "Construction Stormwater Inspection" at bounding box center [124, 347] width 158 height 10
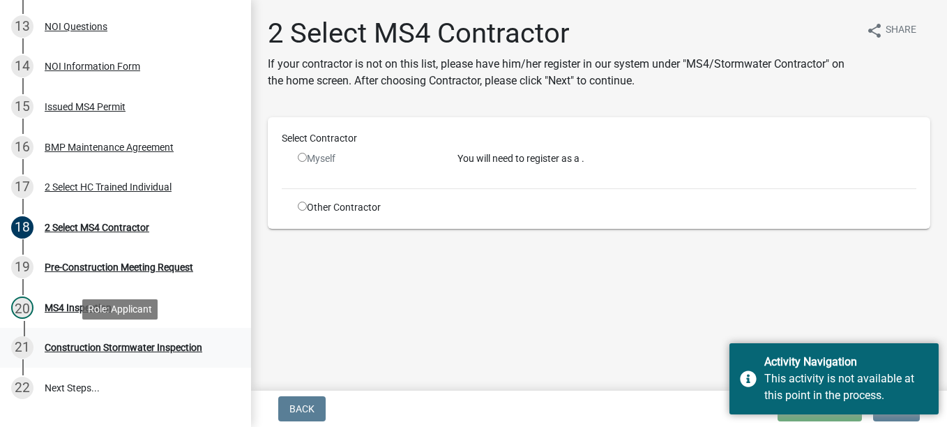
click at [87, 347] on div "Construction Stormwater Inspection" at bounding box center [124, 347] width 158 height 10
click at [300, 208] on input "radio" at bounding box center [302, 205] width 9 height 9
radio input "true"
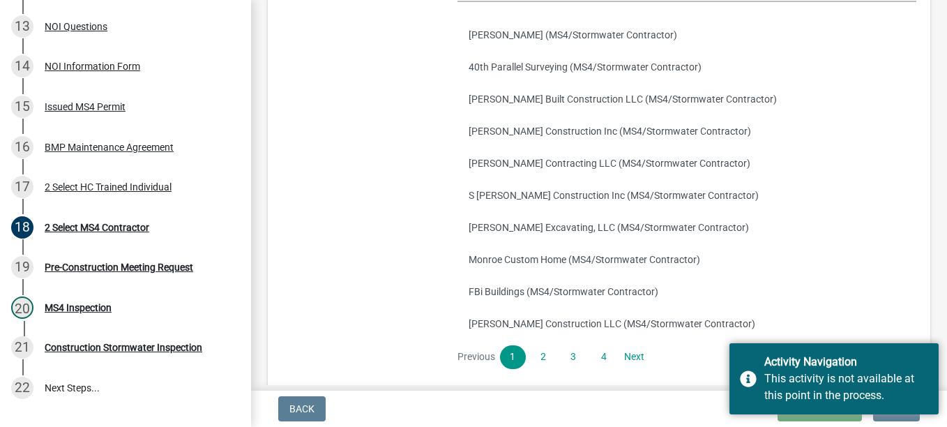
scroll to position [279, 0]
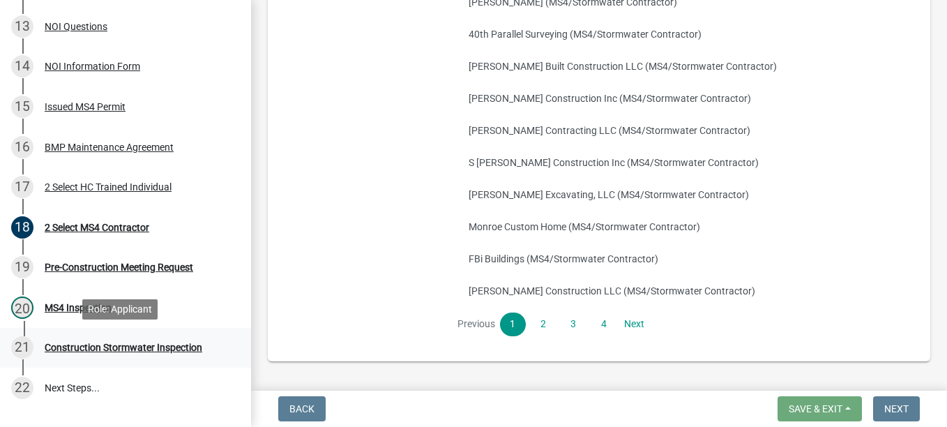
click at [110, 351] on div "Construction Stormwater Inspection" at bounding box center [124, 347] width 158 height 10
click at [110, 349] on div "Construction Stormwater Inspection" at bounding box center [124, 347] width 158 height 10
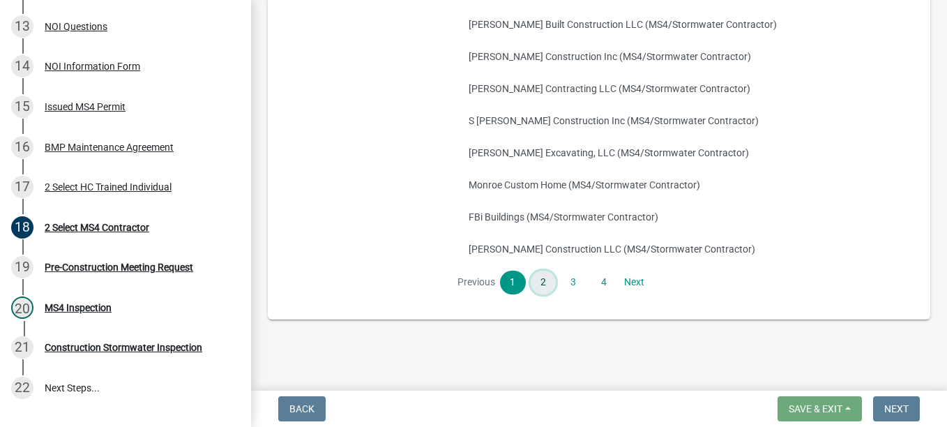
click at [540, 290] on link "2" at bounding box center [542, 282] width 25 height 24
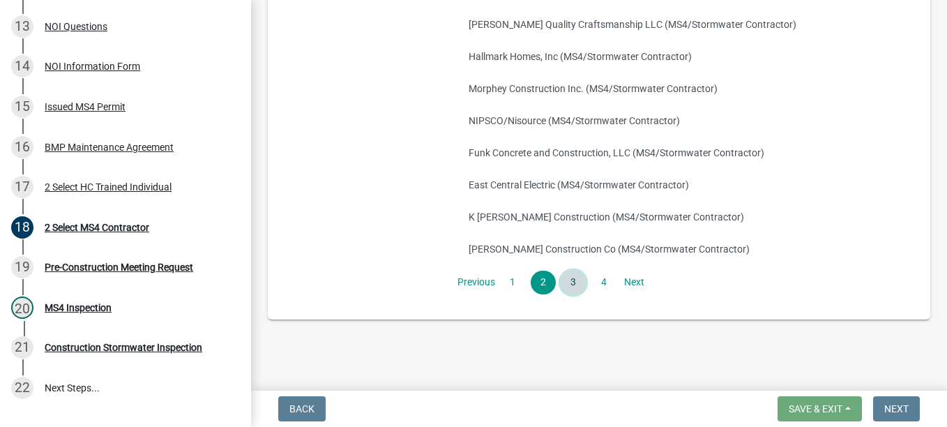
click at [567, 282] on link "3" at bounding box center [572, 282] width 25 height 24
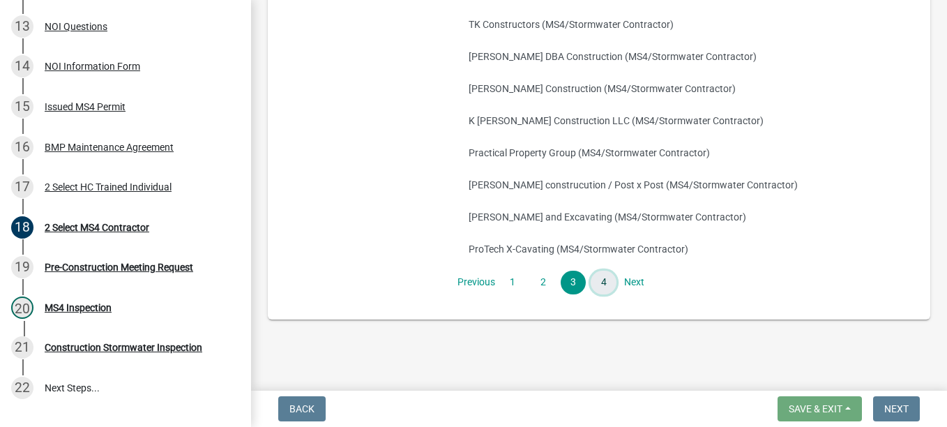
click at [595, 276] on link "4" at bounding box center [602, 282] width 25 height 24
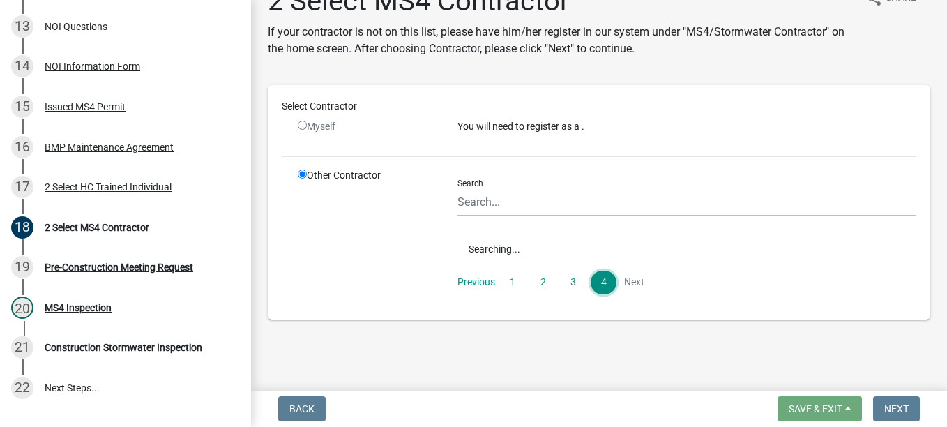
scroll to position [128, 0]
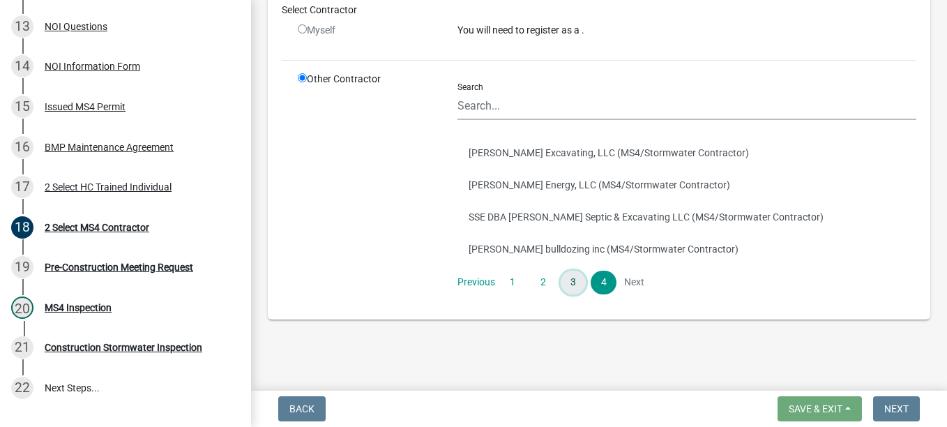
click at [573, 283] on link "3" at bounding box center [572, 282] width 25 height 24
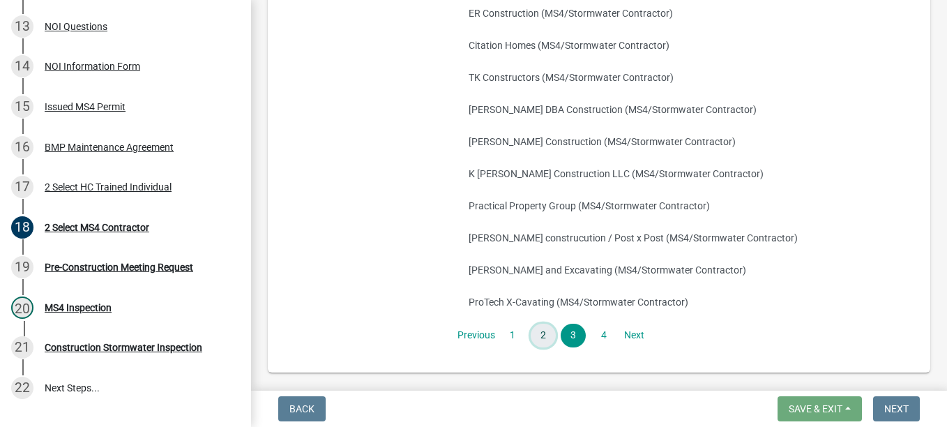
click at [544, 332] on link "2" at bounding box center [542, 335] width 25 height 24
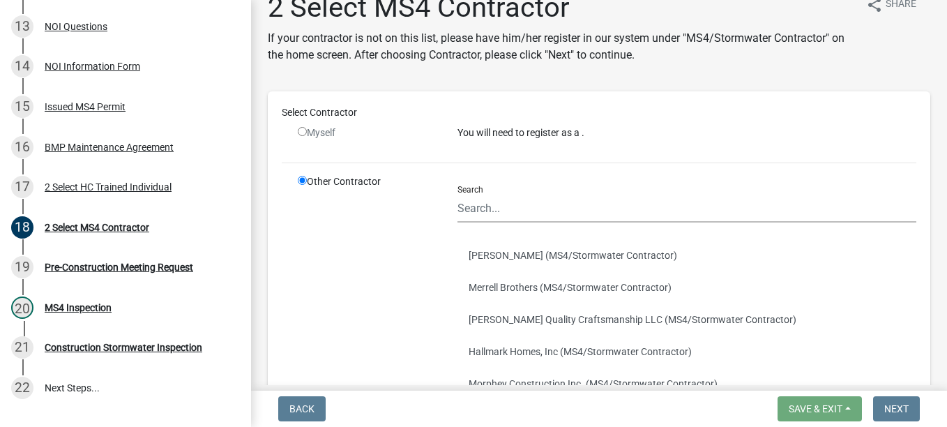
scroll to position [0, 0]
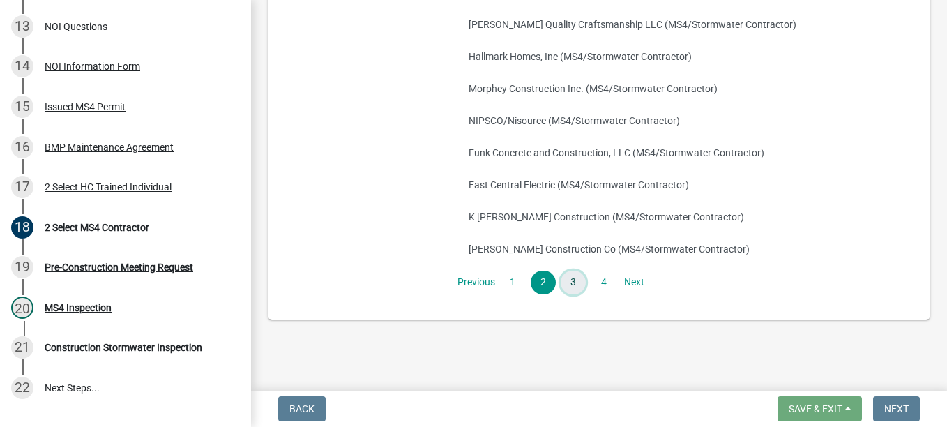
click at [560, 282] on link "3" at bounding box center [572, 282] width 25 height 24
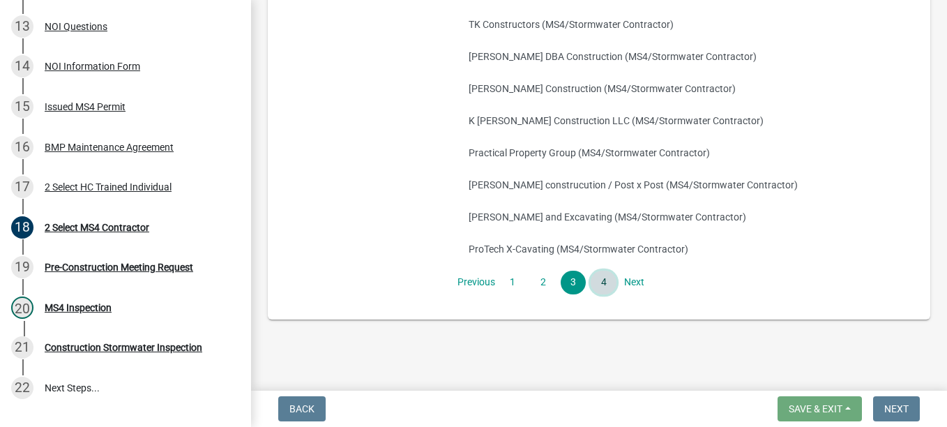
click at [602, 284] on link "4" at bounding box center [602, 282] width 25 height 24
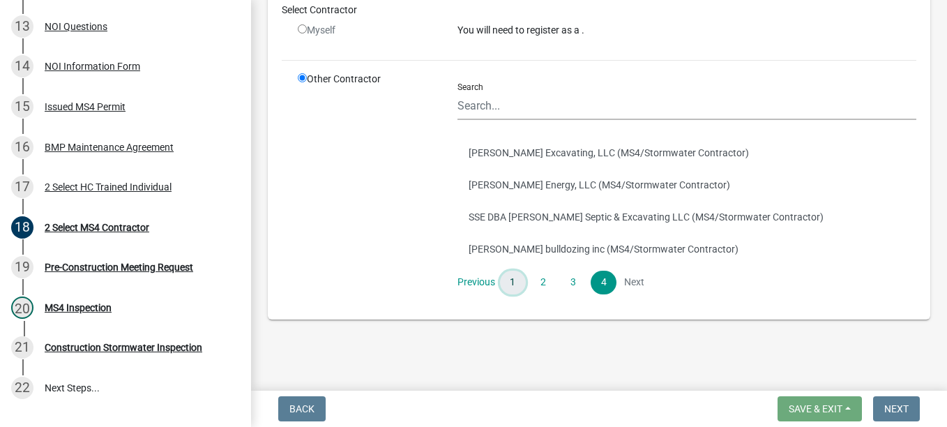
click at [508, 285] on link "1" at bounding box center [512, 282] width 25 height 24
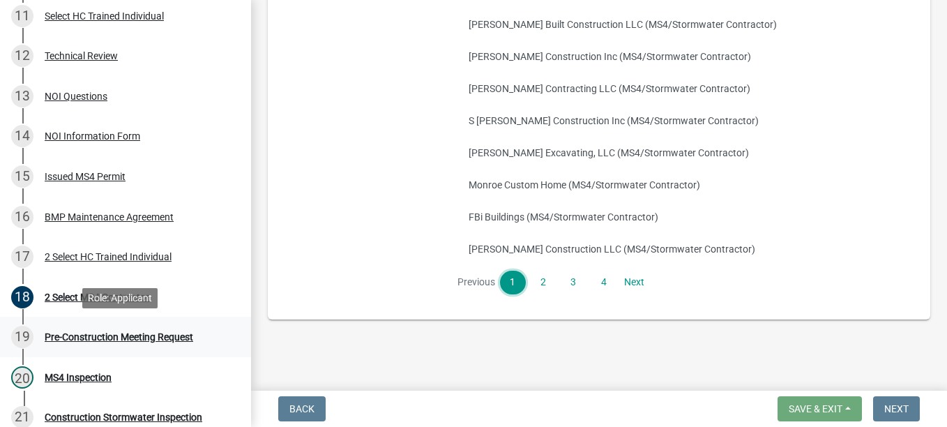
scroll to position [697, 0]
